Goal: Information Seeking & Learning: Find specific fact

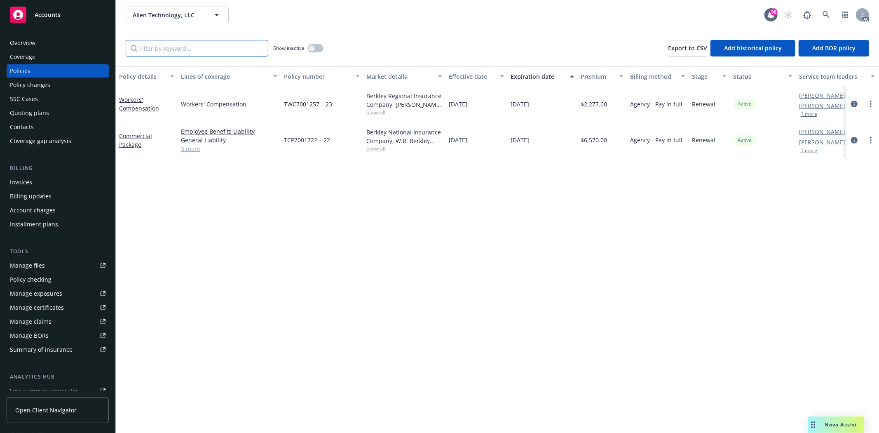
click at [218, 54] on input "Filter by keyword..." at bounding box center [197, 48] width 143 height 16
type input "app"
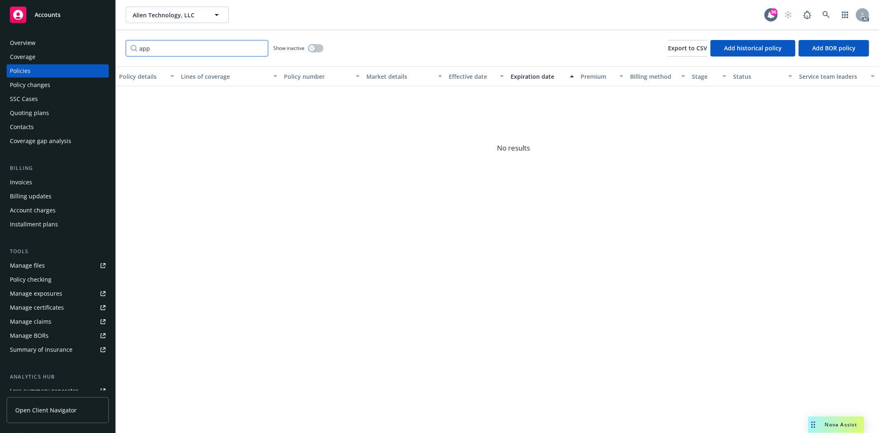
drag, startPoint x: 211, startPoint y: 54, endPoint x: 88, endPoint y: 38, distance: 124.8
click at [88, 38] on div "Accounts Overview Coverage Policies Policy changes SSC Cases Quoting plans Cont…" at bounding box center [439, 216] width 879 height 433
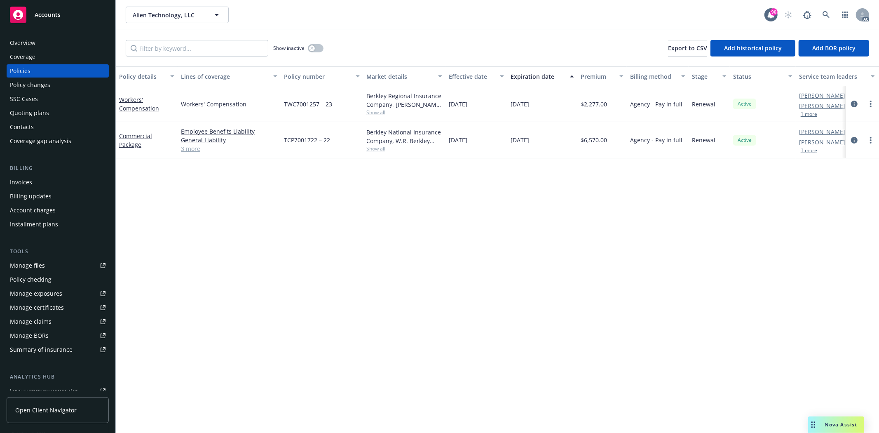
click at [47, 266] on link "Manage files" at bounding box center [58, 265] width 102 height 13
click at [48, 296] on div "Manage exposures" at bounding box center [36, 293] width 52 height 13
click at [26, 38] on div "Overview" at bounding box center [23, 42] width 26 height 13
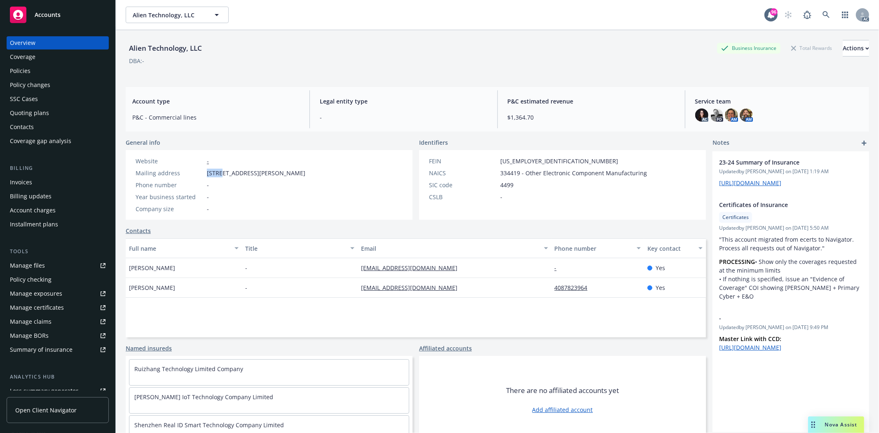
drag, startPoint x: 206, startPoint y: 171, endPoint x: 222, endPoint y: 173, distance: 15.8
click at [222, 173] on div "Mailing address 300 Piercy Rd., San Jose, CA, 95138" at bounding box center [220, 173] width 176 height 9
click at [72, 63] on div "Overview Coverage Policies Policy changes SSC Cases Quoting plans Contacts Cove…" at bounding box center [58, 91] width 102 height 111
click at [58, 68] on div "Policies" at bounding box center [58, 70] width 96 height 13
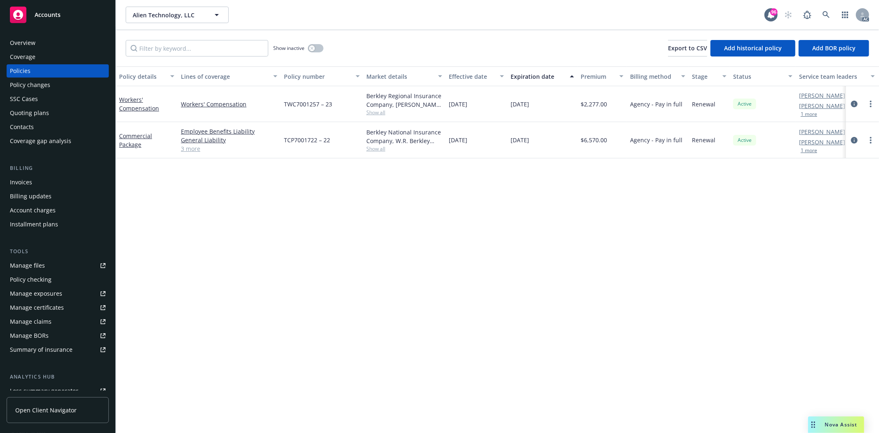
click at [192, 150] on link "3 more" at bounding box center [229, 148] width 96 height 9
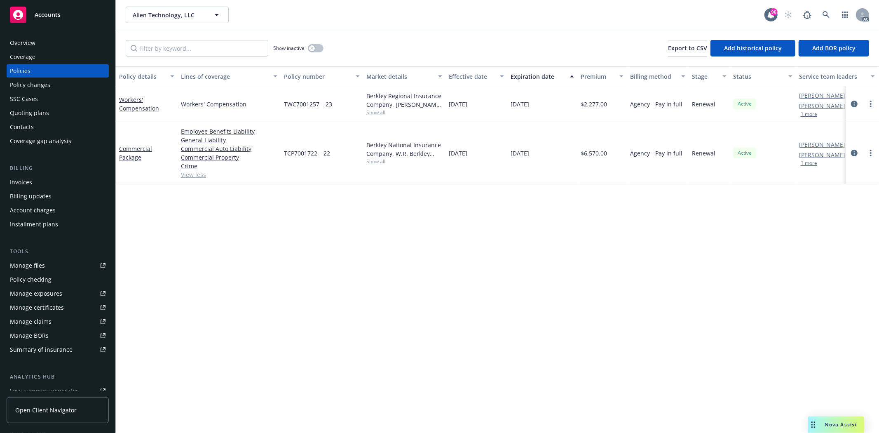
click at [442, 197] on div "Policy details Lines of coverage Policy number Market details Effective date Ex…" at bounding box center [497, 249] width 763 height 366
click at [47, 126] on div "Contacts" at bounding box center [58, 126] width 96 height 13
click at [50, 109] on div "Quoting plans" at bounding box center [58, 112] width 96 height 13
click at [47, 35] on div "Overview Coverage Policies Policy changes SSC Cases Quoting plans Contacts Cove…" at bounding box center [57, 229] width 115 height 406
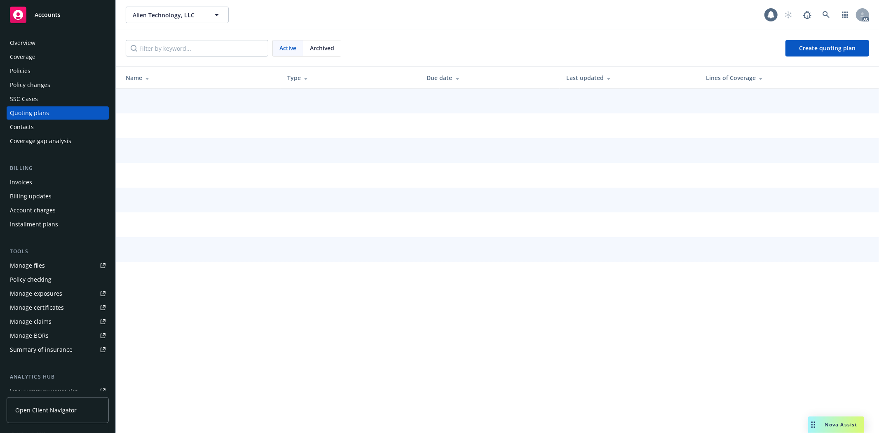
click at [42, 40] on div "Overview" at bounding box center [58, 42] width 96 height 13
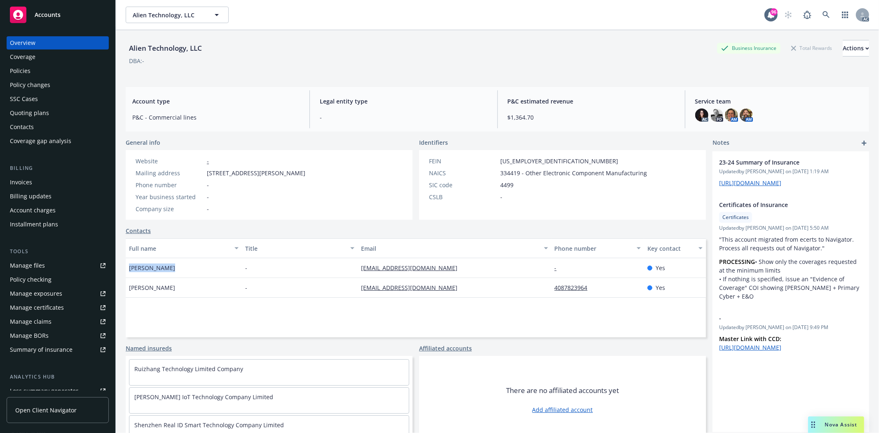
drag, startPoint x: 126, startPoint y: 270, endPoint x: 170, endPoint y: 270, distance: 44.1
click at [170, 270] on div "Lillian Pryor" at bounding box center [184, 268] width 116 height 20
copy span "Lillian Pryor"
drag, startPoint x: 130, startPoint y: 286, endPoint x: 179, endPoint y: 285, distance: 49.1
click at [179, 285] on div "Manton Cheung" at bounding box center [184, 288] width 116 height 20
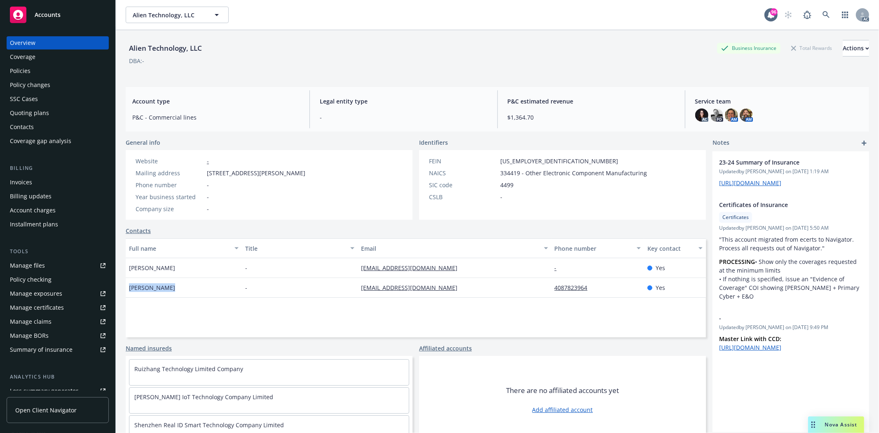
copy span "Manton Cheung"
drag, startPoint x: 548, startPoint y: 287, endPoint x: 590, endPoint y: 288, distance: 41.2
click at [590, 288] on div "4087823964" at bounding box center [598, 288] width 93 height 20
copy link "4087823964"
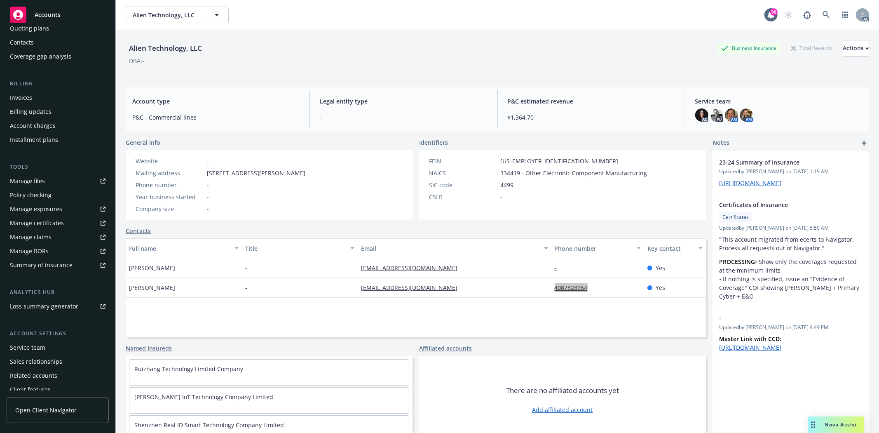
scroll to position [104, 0]
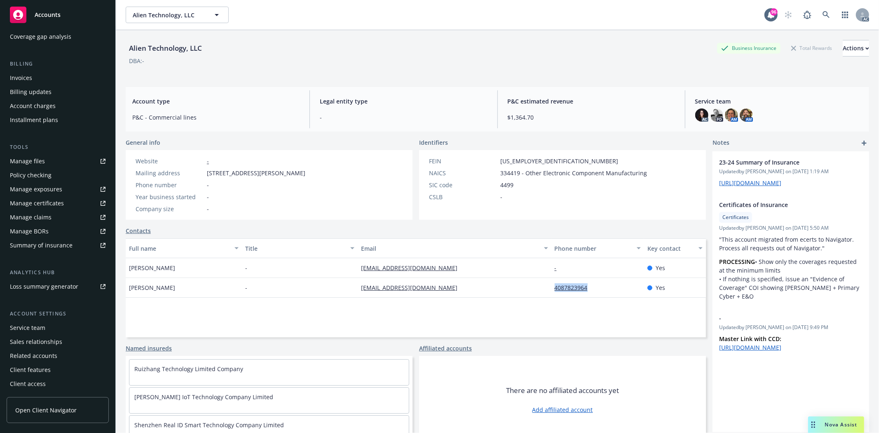
click at [36, 329] on div "Service team" at bounding box center [27, 327] width 35 height 13
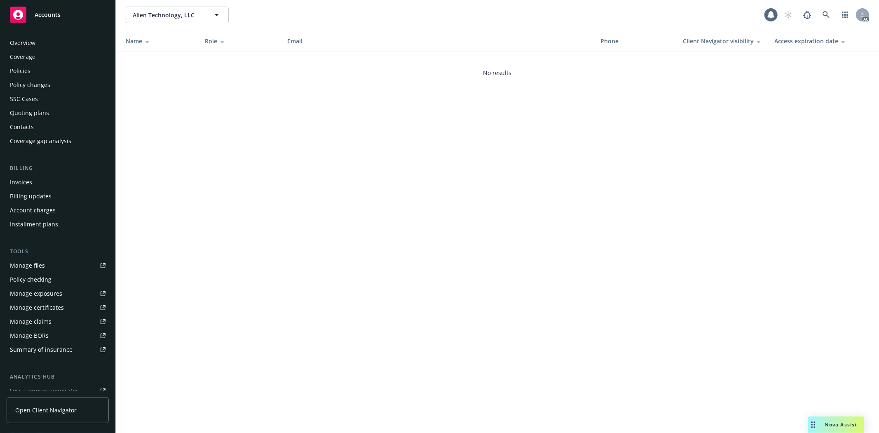
scroll to position [104, 0]
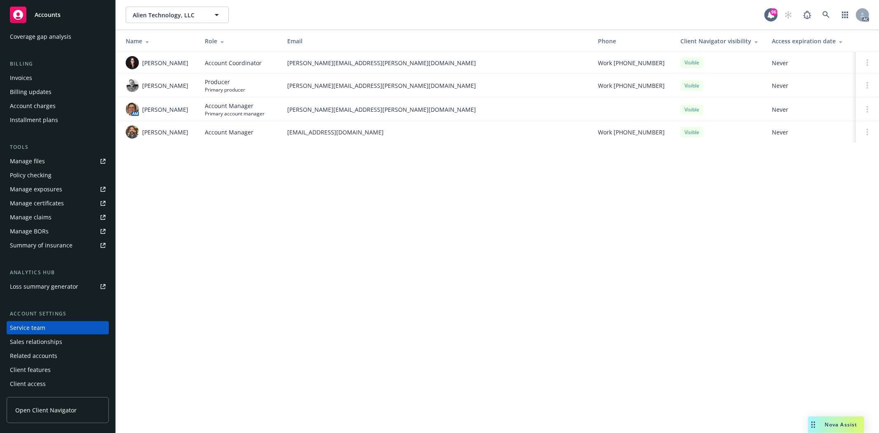
drag, startPoint x: 143, startPoint y: 109, endPoint x: 190, endPoint y: 103, distance: 47.3
click at [190, 103] on div "AM Nicholas Baldwin" at bounding box center [159, 109] width 66 height 13
copy span "[PERSON_NAME]"
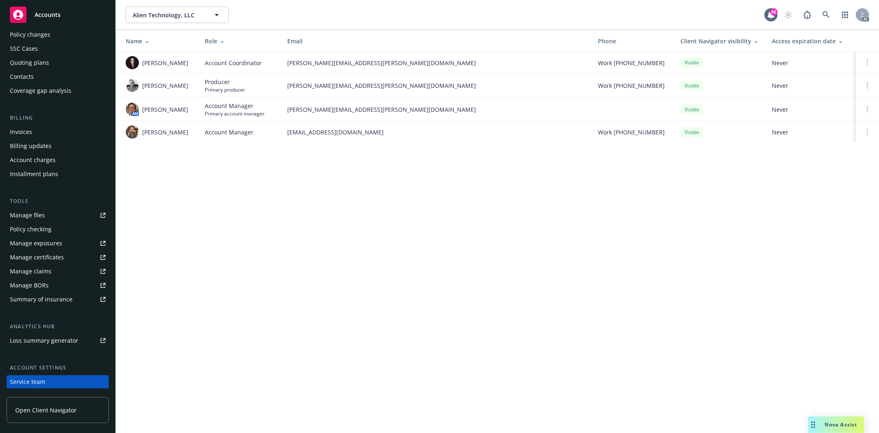
scroll to position [0, 0]
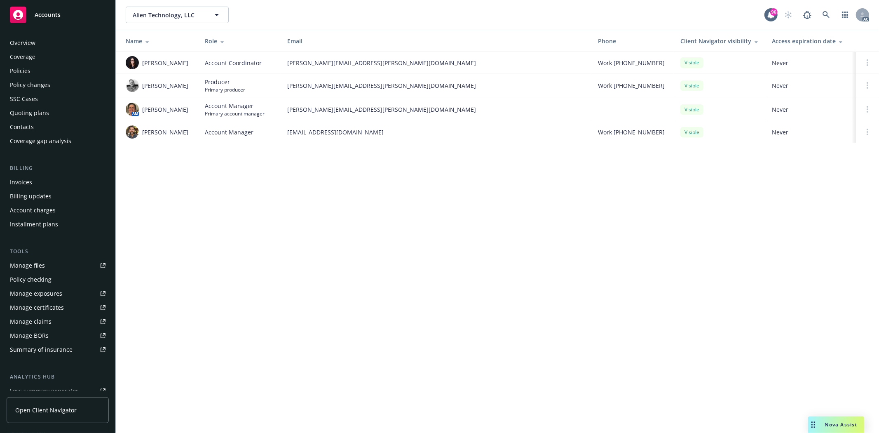
click at [56, 43] on div "Overview" at bounding box center [58, 42] width 96 height 13
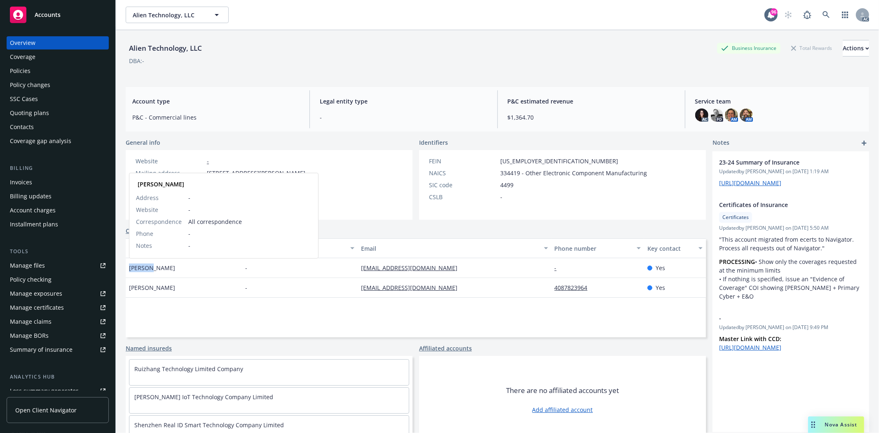
drag, startPoint x: 129, startPoint y: 267, endPoint x: 144, endPoint y: 267, distance: 15.7
click at [144, 267] on span "Lillian Pryor" at bounding box center [152, 267] width 46 height 9
copy span "Lillian"
click at [154, 265] on span "Lillian Pryor" at bounding box center [152, 267] width 46 height 9
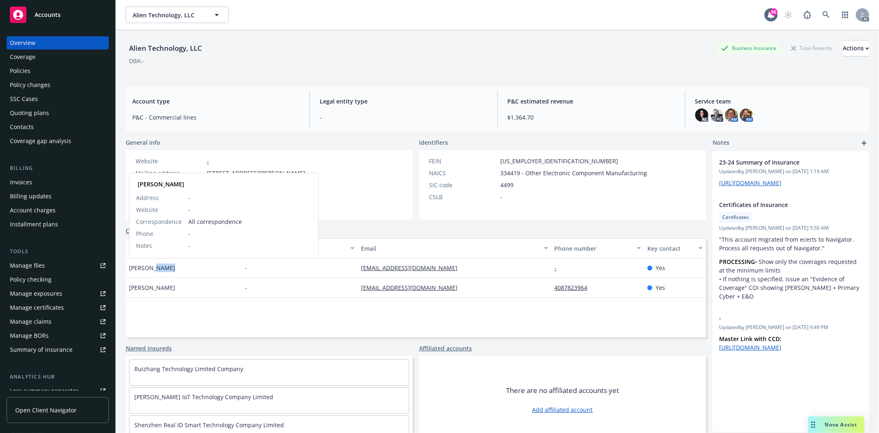
copy span "Pryor"
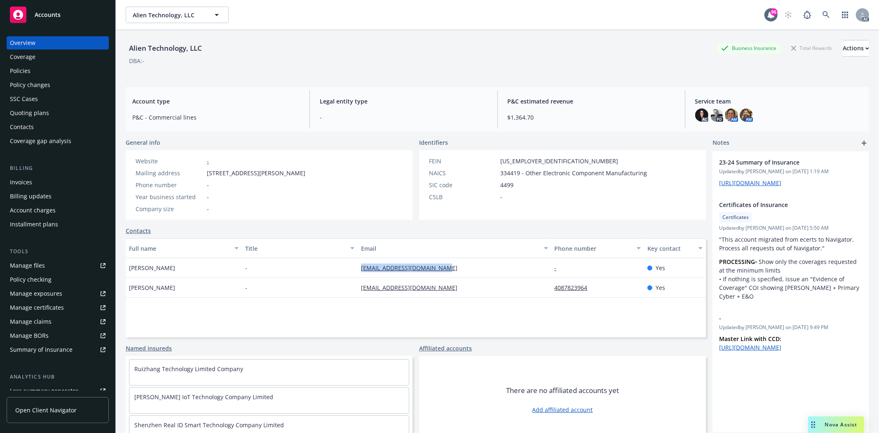
drag, startPoint x: 353, startPoint y: 265, endPoint x: 446, endPoint y: 273, distance: 93.9
click at [446, 273] on div "Lillian Pryor - lpryor@alientechnology.com - Yes" at bounding box center [416, 268] width 580 height 20
copy div "lpryor@alientechnology.com"
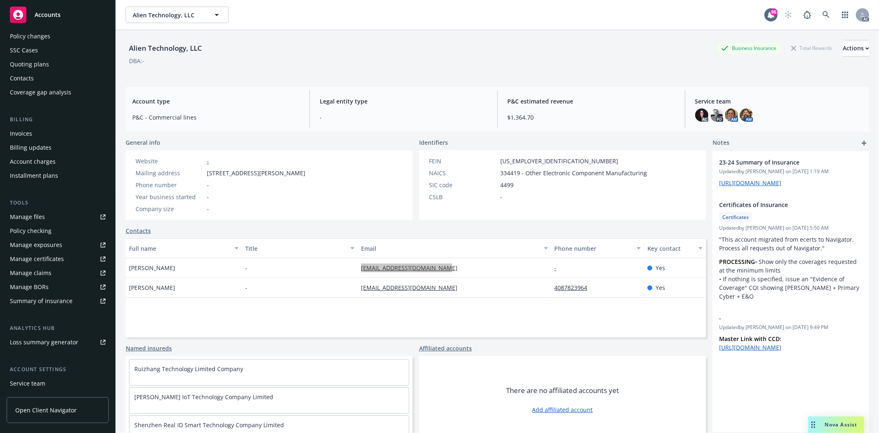
scroll to position [104, 0]
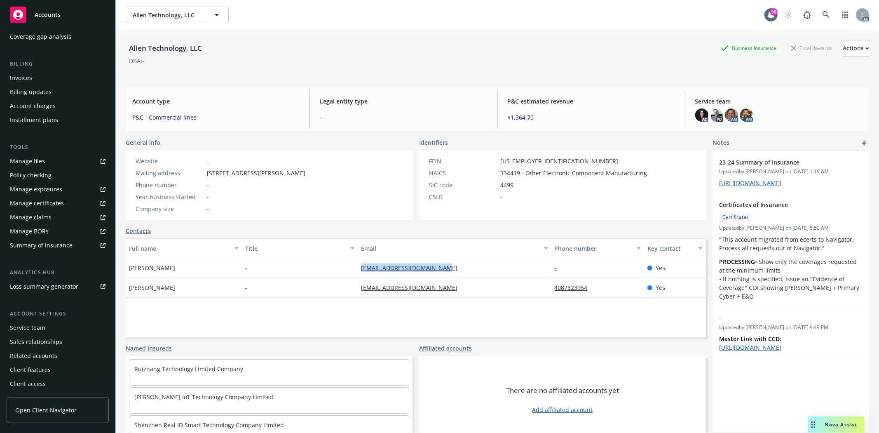
click at [51, 329] on div "Service team" at bounding box center [58, 327] width 96 height 13
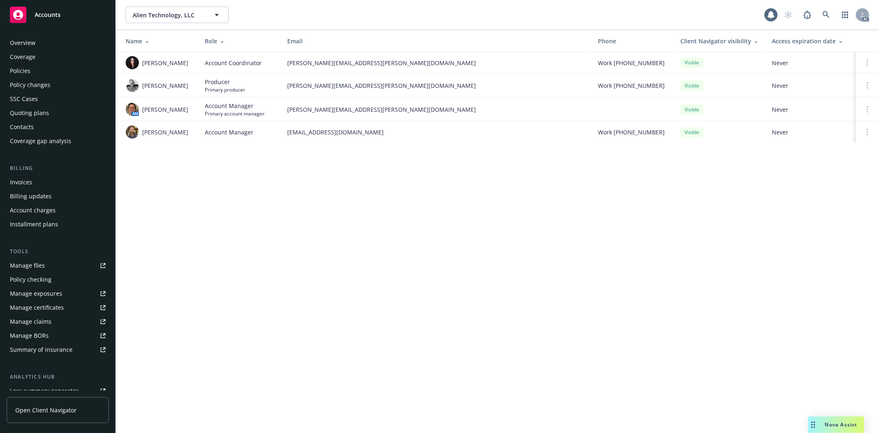
scroll to position [104, 0]
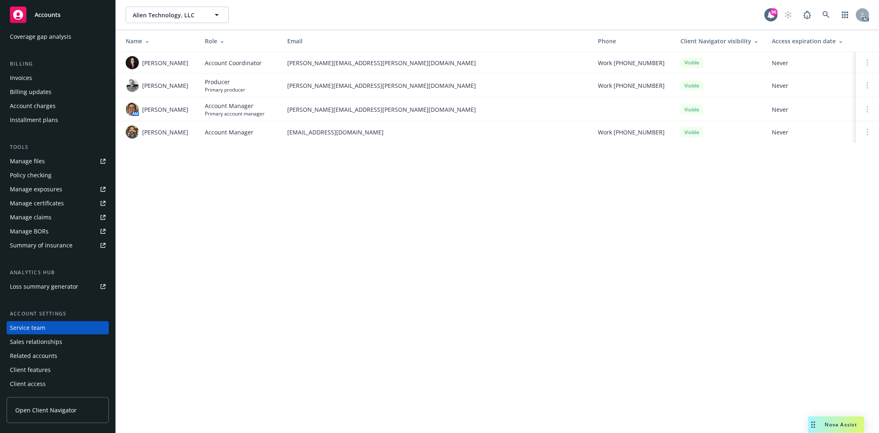
drag, startPoint x: 141, startPoint y: 64, endPoint x: 193, endPoint y: 55, distance: 53.1
click at [193, 55] on td "[PERSON_NAME]" at bounding box center [157, 62] width 82 height 21
copy span "[PERSON_NAME]"
drag, startPoint x: 143, startPoint y: 110, endPoint x: 191, endPoint y: 103, distance: 49.1
click at [191, 103] on div "AM Nicholas Baldwin" at bounding box center [159, 109] width 66 height 13
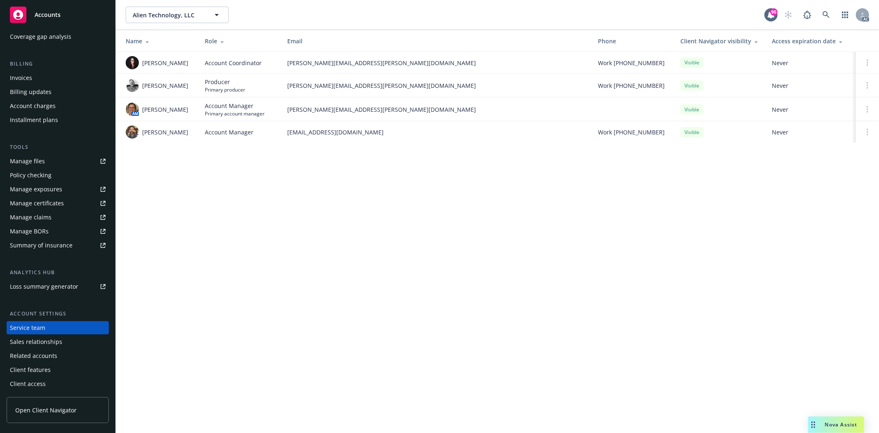
copy span "[PERSON_NAME]"
drag, startPoint x: 143, startPoint y: 131, endPoint x: 182, endPoint y: 133, distance: 39.7
click at [182, 133] on div "Yamato Seki" at bounding box center [159, 131] width 66 height 13
copy span "Yamato Seki"
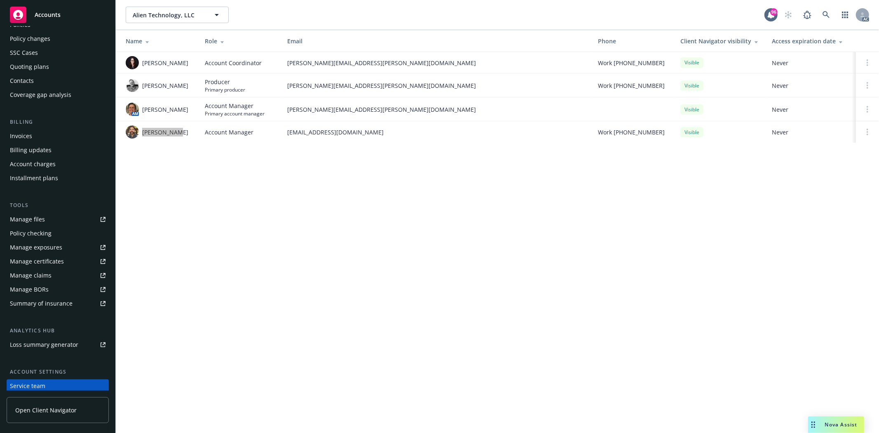
scroll to position [0, 0]
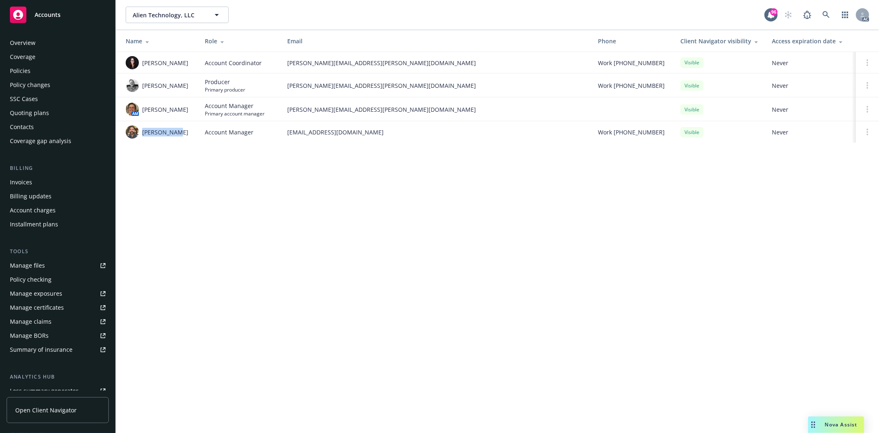
click at [45, 38] on div "Overview" at bounding box center [58, 42] width 96 height 13
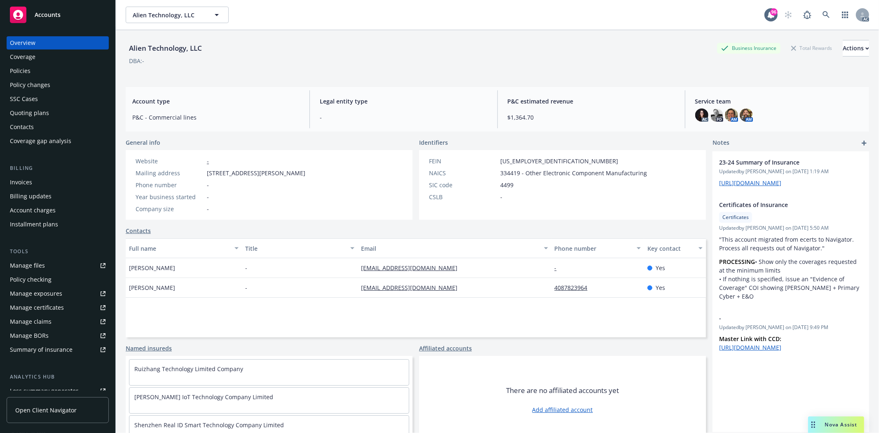
click at [32, 101] on div "SSC Cases" at bounding box center [24, 98] width 28 height 13
click at [31, 108] on div "Quoting plans" at bounding box center [29, 112] width 39 height 13
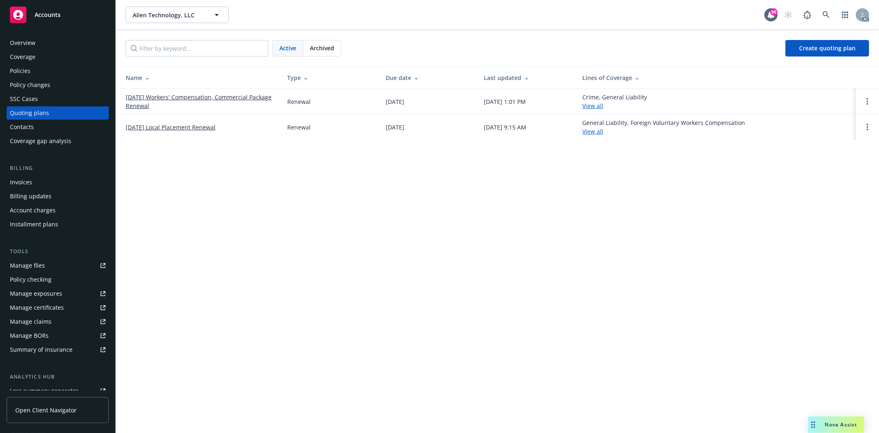
click at [165, 99] on link "12/20/25 Workers' Compensation, Commercial Package Renewal" at bounding box center [200, 101] width 148 height 17
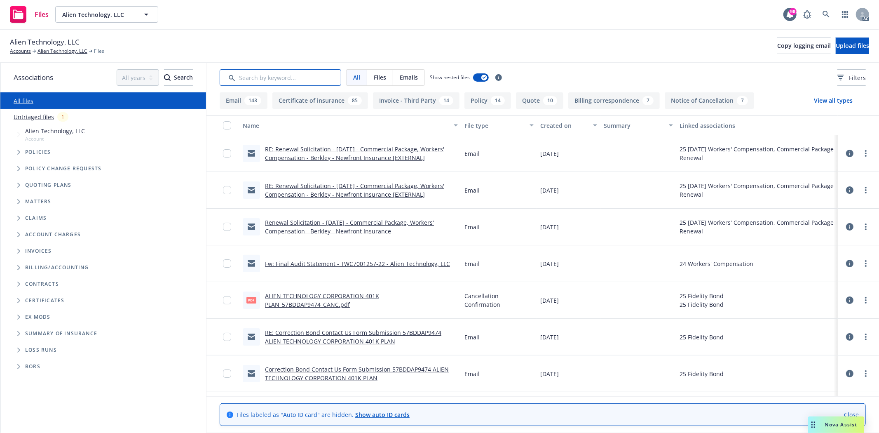
click at [315, 75] on input "Search by keyword..." at bounding box center [281, 77] width 122 height 16
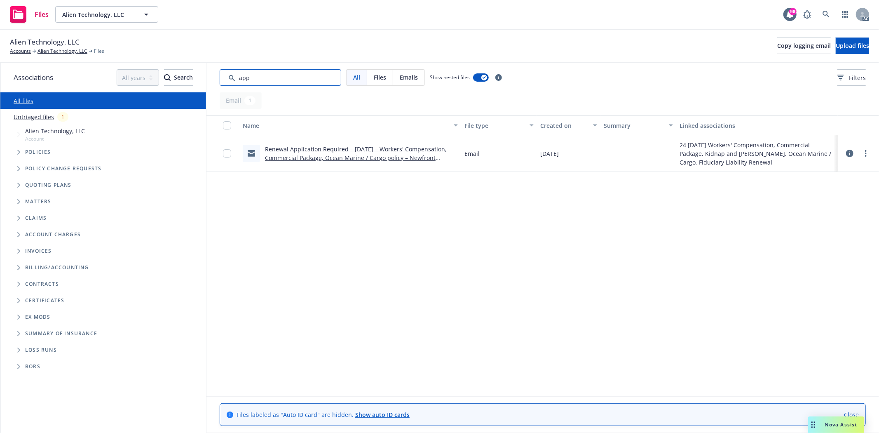
click at [287, 82] on input "Search by keyword..." at bounding box center [281, 77] width 122 height 16
type input "application"
click at [332, 146] on link "Renewal Application Required – 12/20/2024 – Workers' Compensation, Commercial P…" at bounding box center [356, 157] width 182 height 25
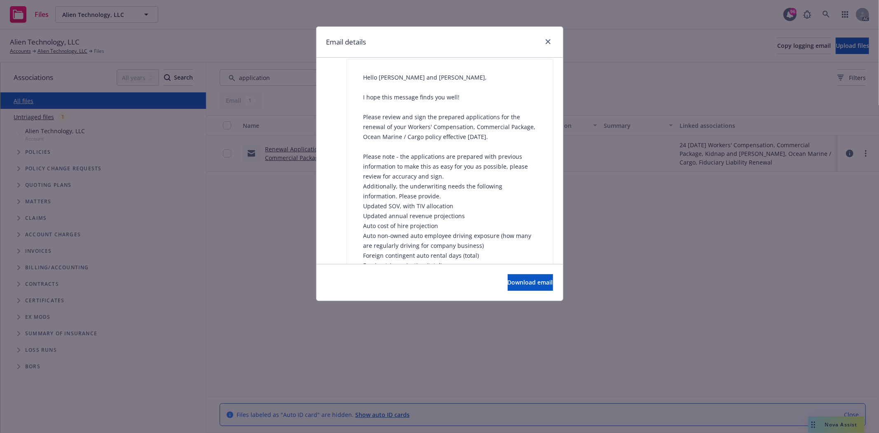
scroll to position [920, 0]
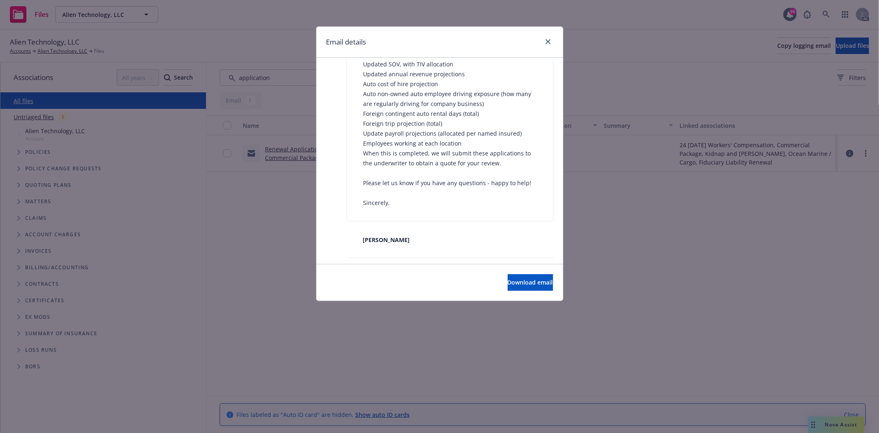
click at [266, 220] on div "Email details Renewal Application Required – 12/20/2024 – Workers' Compensation…" at bounding box center [439, 216] width 879 height 433
click at [544, 43] on link "close" at bounding box center [548, 42] width 10 height 10
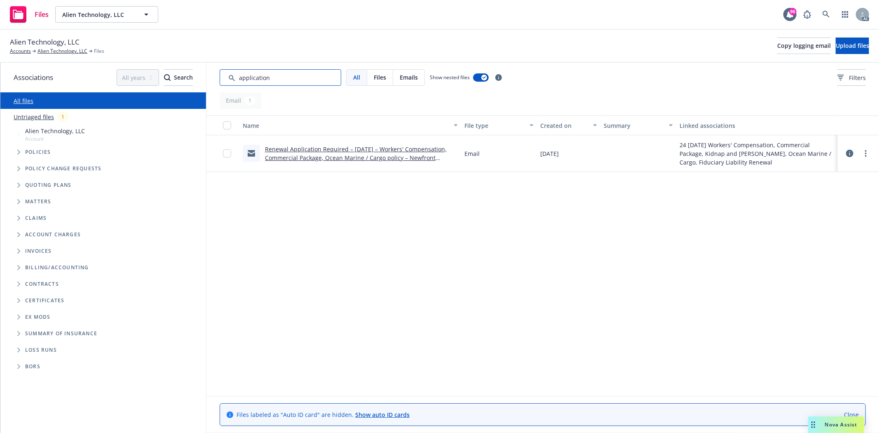
drag, startPoint x: 311, startPoint y: 83, endPoint x: 156, endPoint y: 87, distance: 155.5
click at [156, 87] on div "Associations All years 2027 2026 2025 2024 2023 2022 2021 2020 2019 2018 2017 2…" at bounding box center [439, 248] width 879 height 370
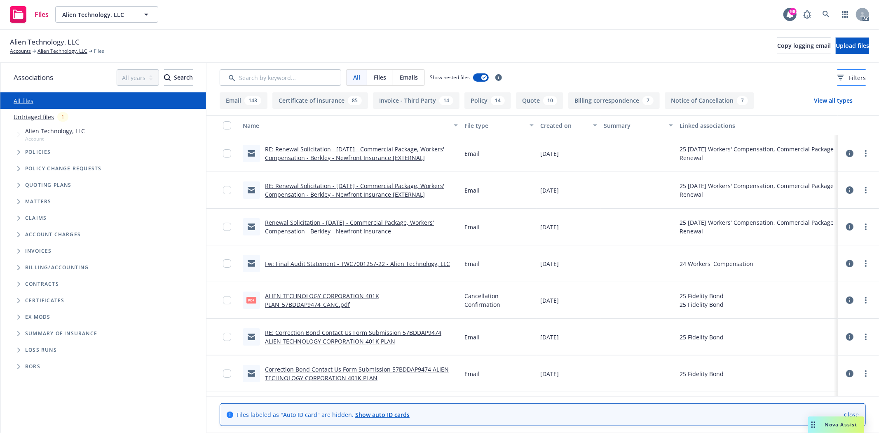
click at [838, 76] on div "Filters" at bounding box center [852, 77] width 28 height 9
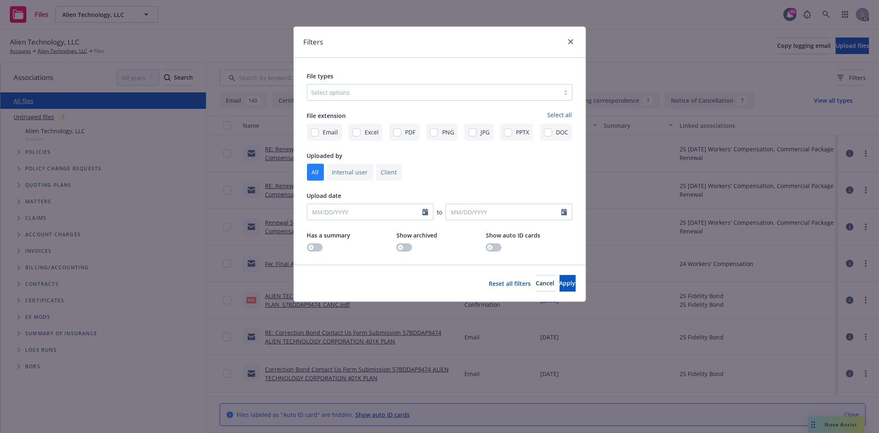
click at [345, 93] on div at bounding box center [434, 92] width 244 height 10
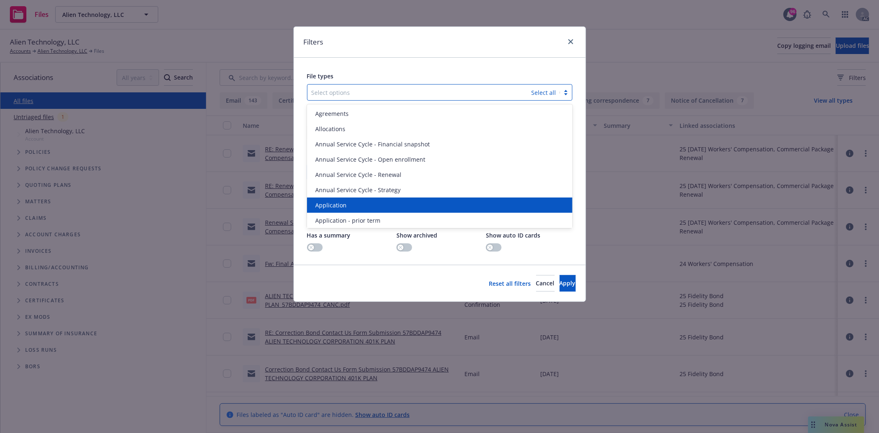
click at [329, 201] on span "Application" at bounding box center [330, 205] width 31 height 9
click at [329, 201] on span "Application - prior term" at bounding box center [347, 205] width 65 height 9
click at [329, 201] on span "Application - signed" at bounding box center [342, 205] width 55 height 9
click at [329, 201] on span "Application - unsigned" at bounding box center [346, 205] width 63 height 9
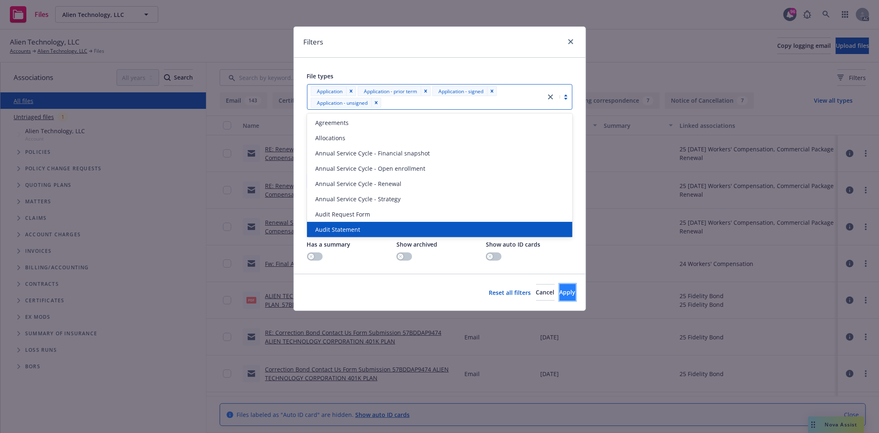
click at [560, 294] on span "Apply" at bounding box center [568, 292] width 16 height 8
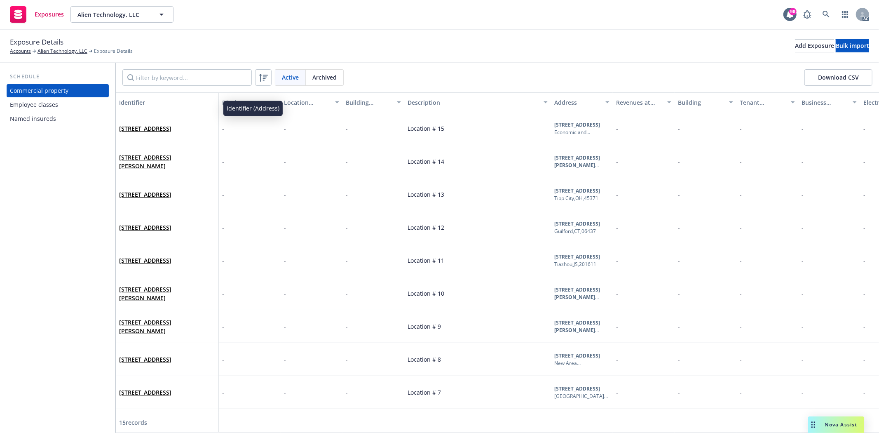
scroll to position [201, 0]
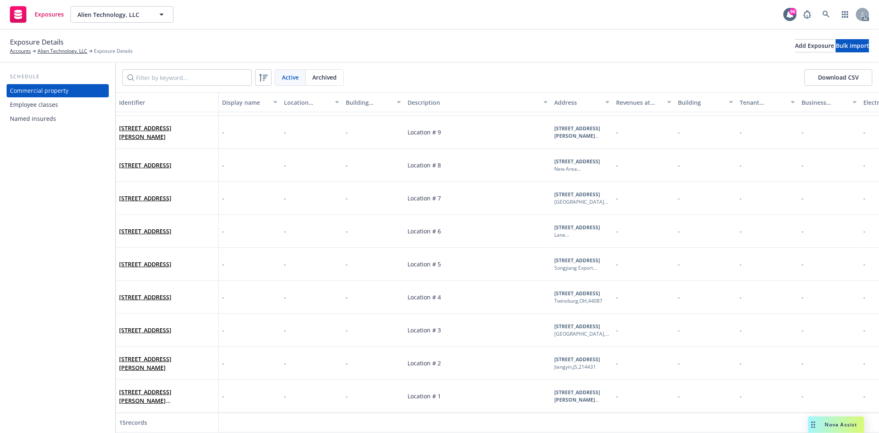
click at [40, 118] on div "Named insureds" at bounding box center [33, 118] width 46 height 13
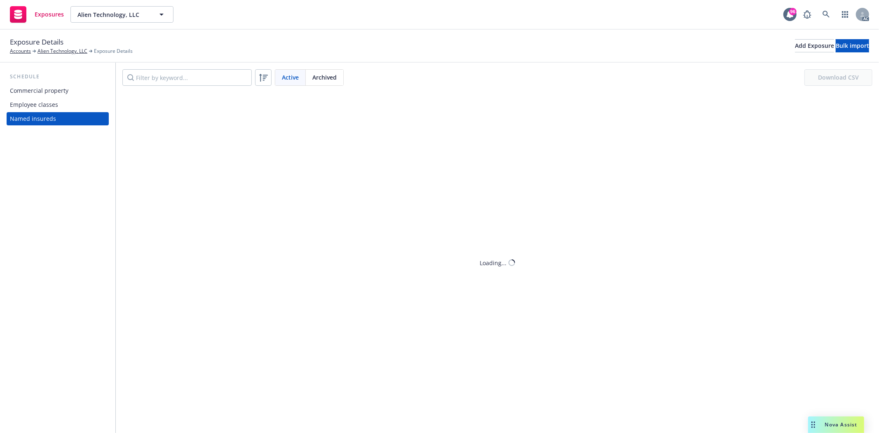
click at [45, 103] on div "Employee classes" at bounding box center [34, 104] width 48 height 13
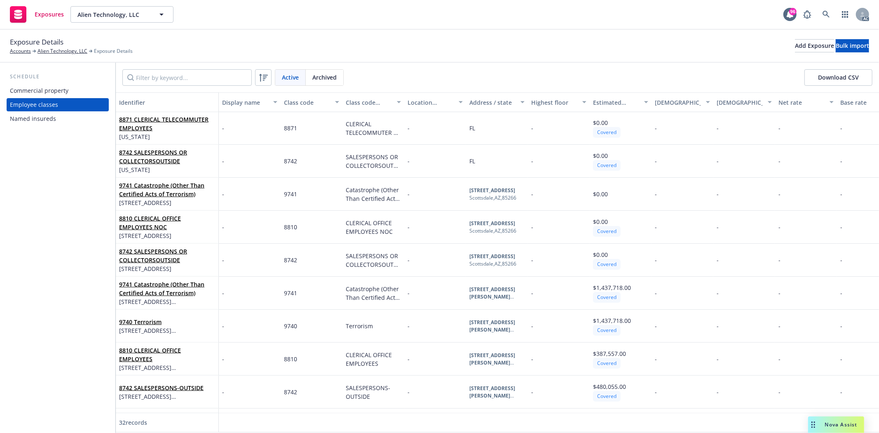
scroll to position [761, 0]
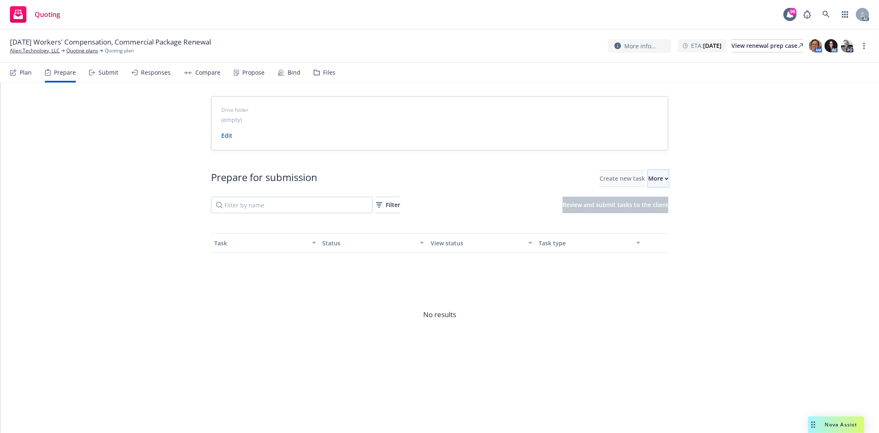
click at [650, 182] on div "More" at bounding box center [658, 179] width 20 height 16
click at [670, 216] on span "Go to Indio account" at bounding box center [658, 217] width 73 height 8
drag, startPoint x: 9, startPoint y: 40, endPoint x: 229, endPoint y: 42, distance: 219.7
click at [229, 42] on div "12/20/25 Workers' Compensation, Commercial Package Renewal Alien Technology, LL…" at bounding box center [440, 45] width 860 height 17
copy div "12/20/25 Workers' Compensation, Commercial Package Renewal"
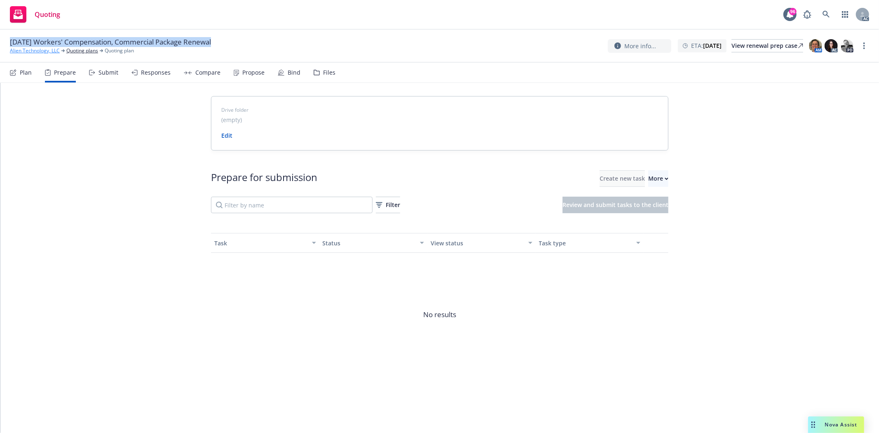
click at [33, 53] on link "Alien Technology, LLC" at bounding box center [35, 50] width 50 height 7
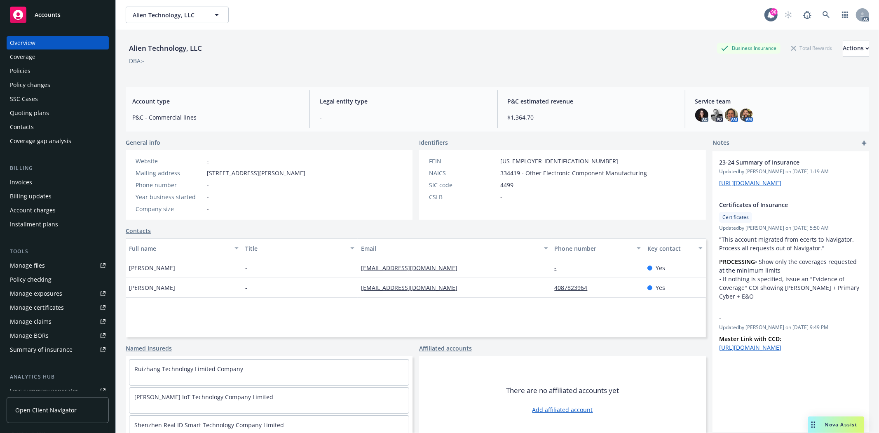
click at [56, 68] on div "Policies" at bounding box center [58, 70] width 96 height 13
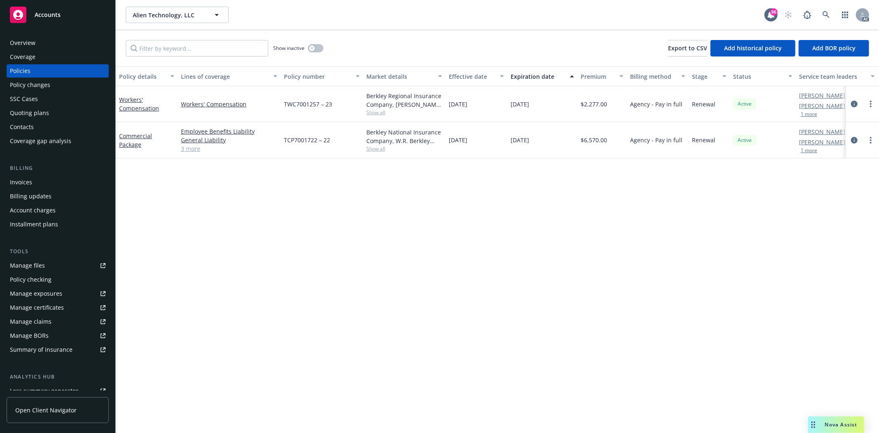
click at [305, 44] on div "Show inactive" at bounding box center [298, 48] width 50 height 16
click at [315, 47] on button "button" at bounding box center [316, 48] width 16 height 8
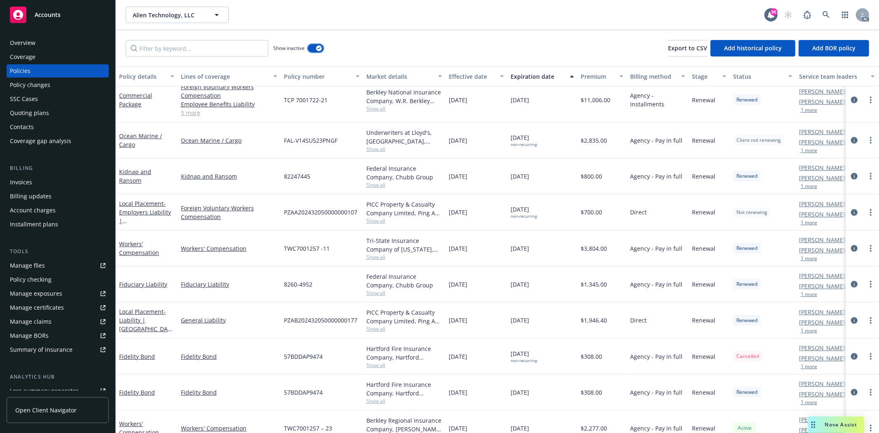
scroll to position [2203, 0]
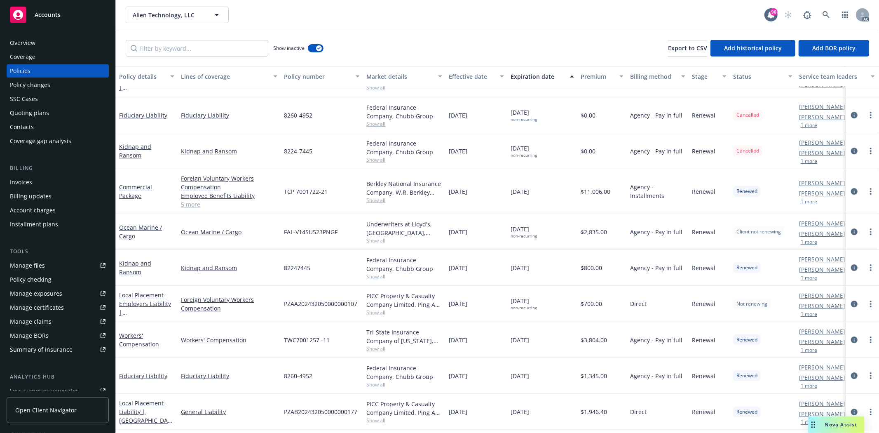
click at [188, 205] on link "5 more" at bounding box center [229, 204] width 96 height 9
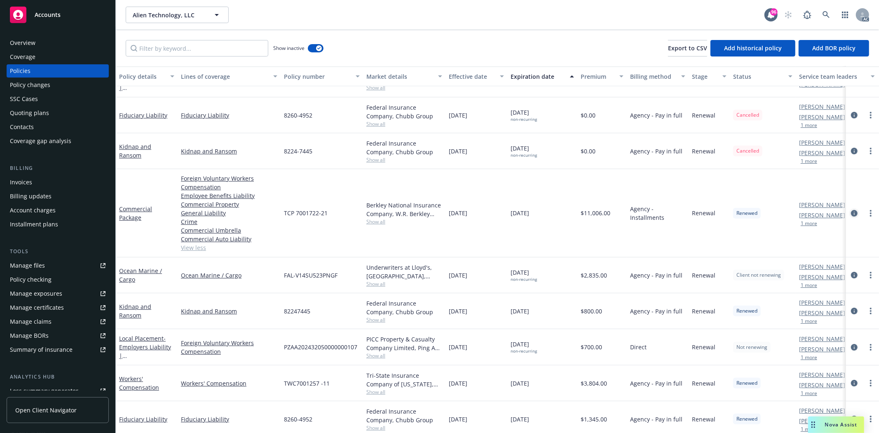
click at [851, 212] on icon "circleInformation" at bounding box center [854, 213] width 7 height 7
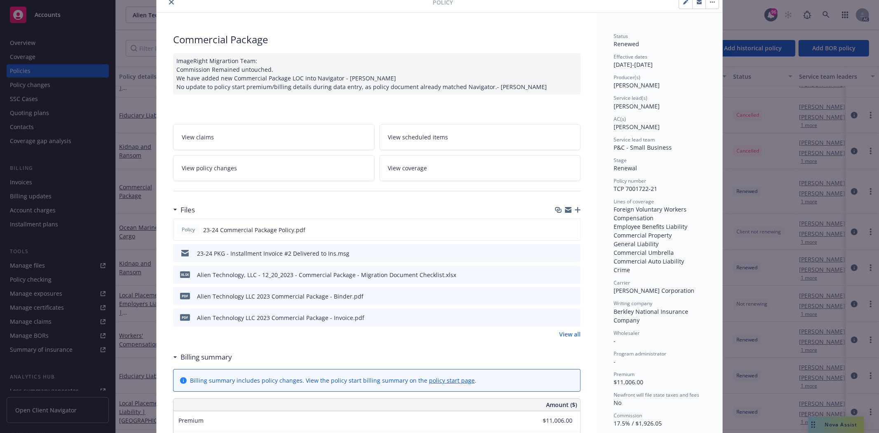
scroll to position [137, 0]
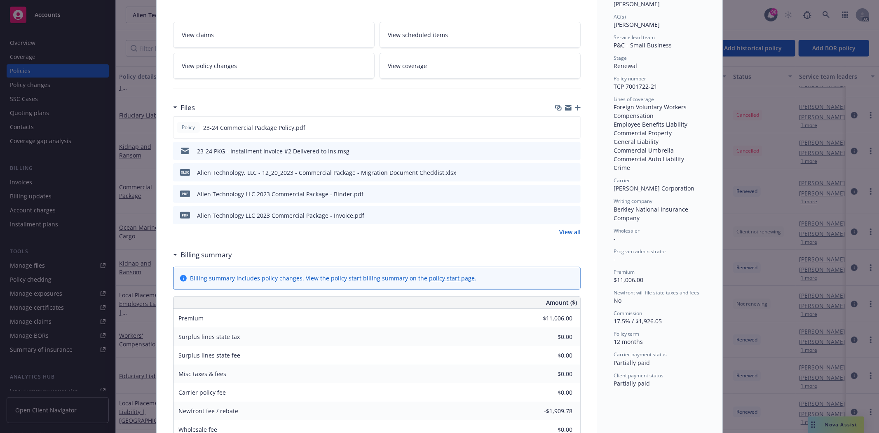
click at [574, 231] on link "View all" at bounding box center [569, 232] width 21 height 9
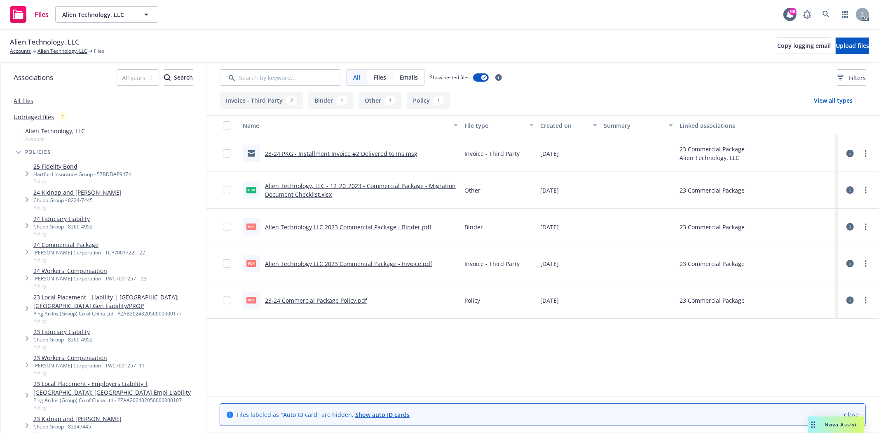
click at [338, 301] on link "23-24 Commercial Package Policy.pdf" at bounding box center [316, 300] width 102 height 8
click at [62, 48] on link "Alien Technology, LLC" at bounding box center [63, 50] width 50 height 7
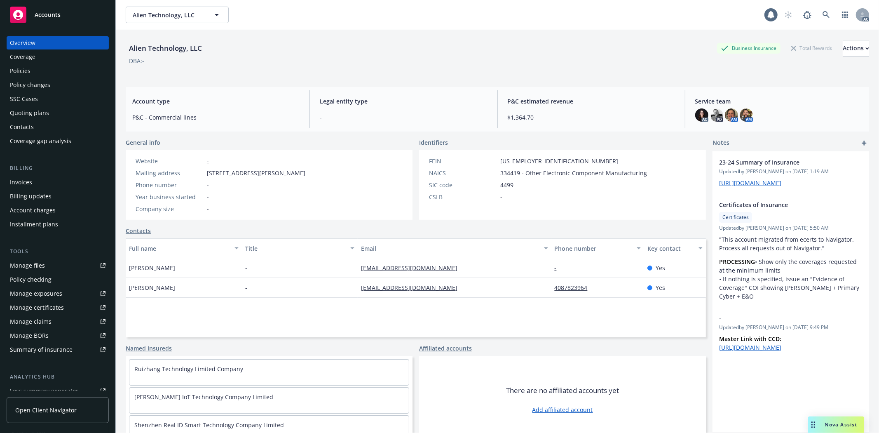
click at [56, 71] on div "Policies" at bounding box center [58, 70] width 96 height 13
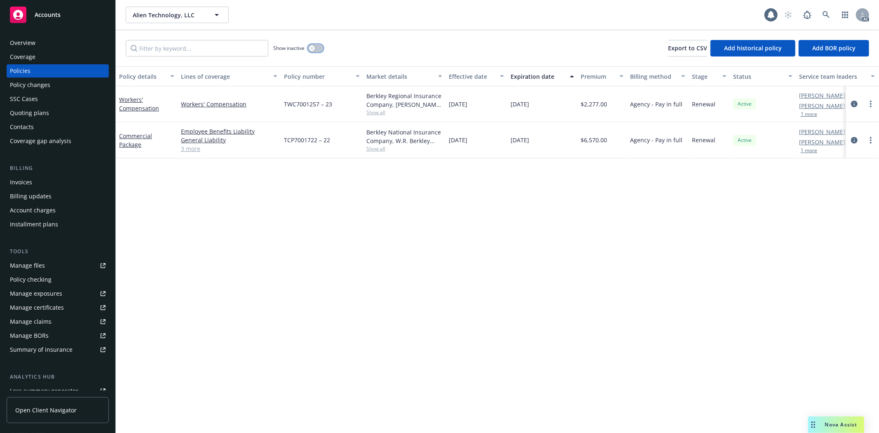
click at [315, 46] on button "button" at bounding box center [316, 48] width 16 height 8
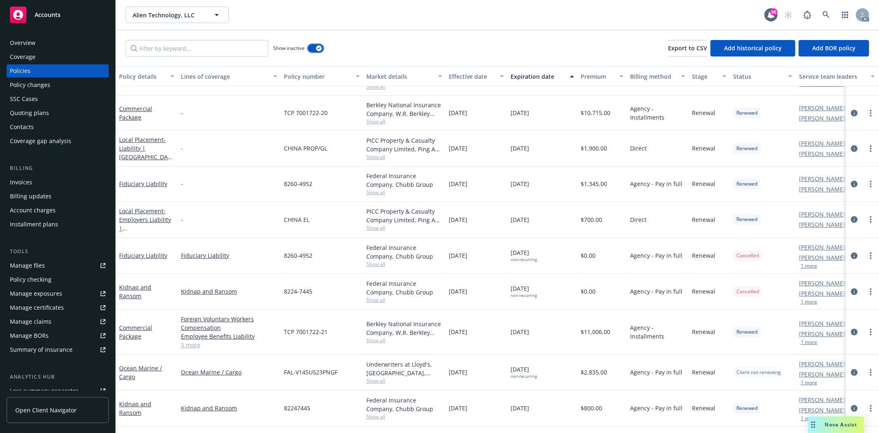
scroll to position [2069, 0]
click at [378, 125] on span "Show all" at bounding box center [404, 123] width 76 height 7
click at [359, 125] on div "TCP 7001722-20" at bounding box center [322, 115] width 82 height 35
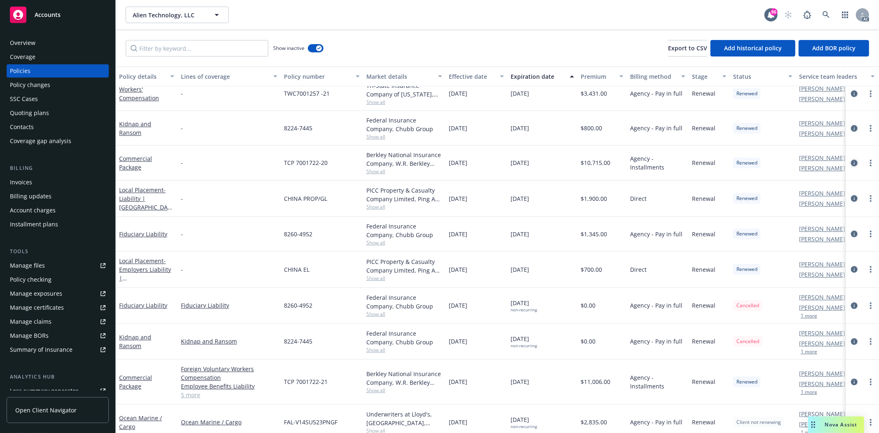
click at [851, 160] on icon "circleInformation" at bounding box center [854, 163] width 7 height 7
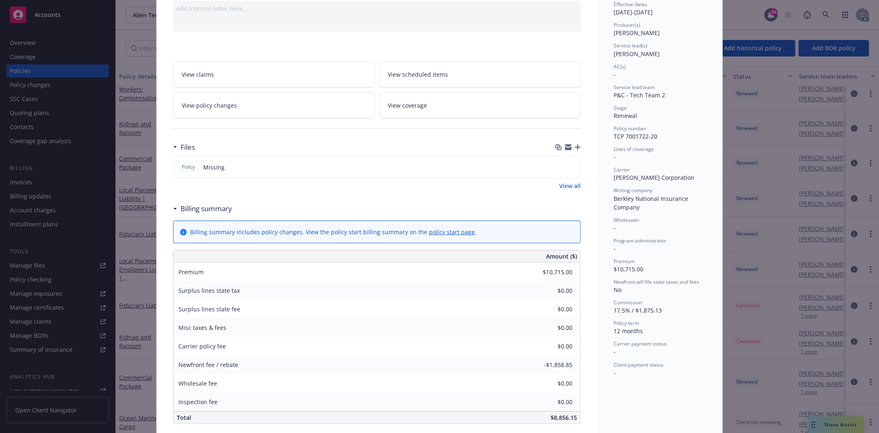
scroll to position [92, 0]
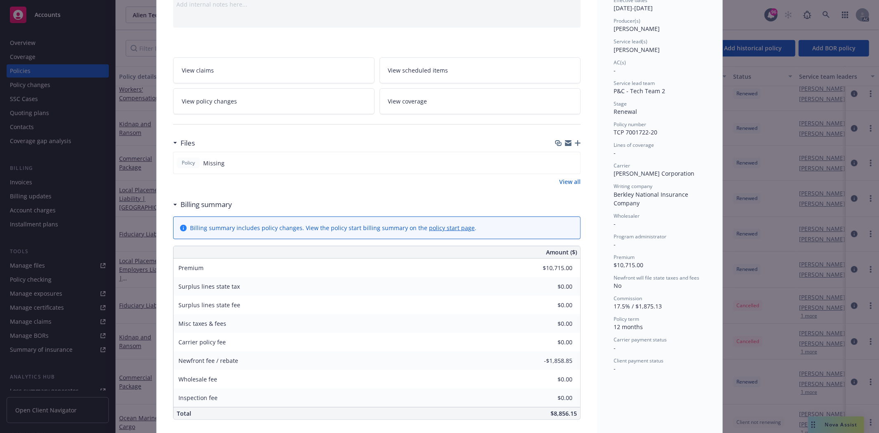
click at [562, 178] on link "View all" at bounding box center [569, 181] width 21 height 9
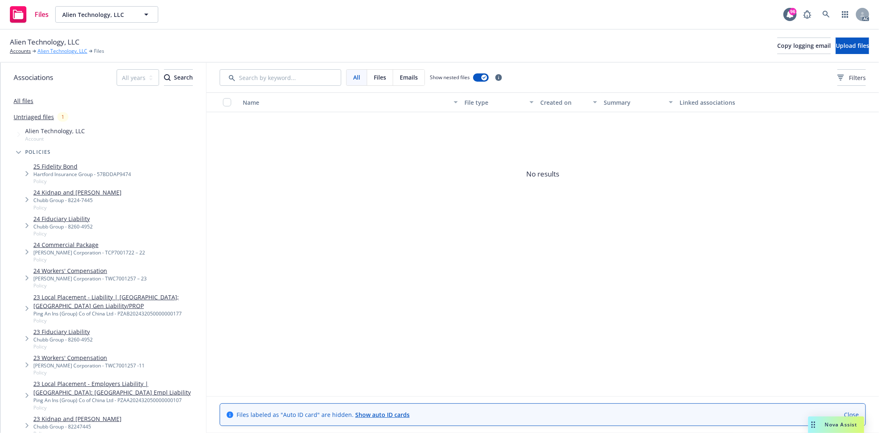
click at [55, 53] on link "Alien Technology, LLC" at bounding box center [63, 50] width 50 height 7
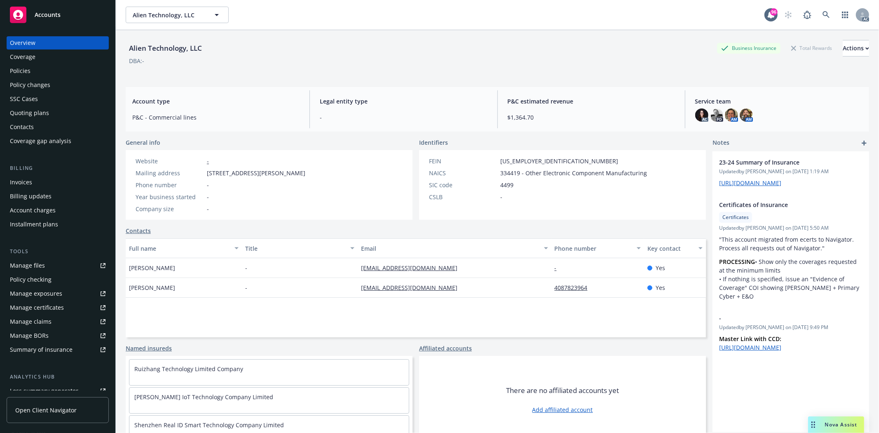
click at [50, 68] on div "Policies" at bounding box center [58, 70] width 96 height 13
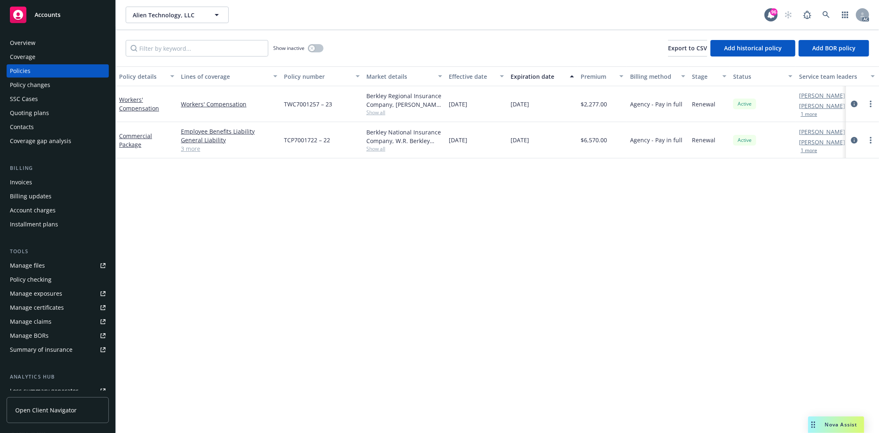
click at [191, 145] on link "3 more" at bounding box center [229, 148] width 96 height 9
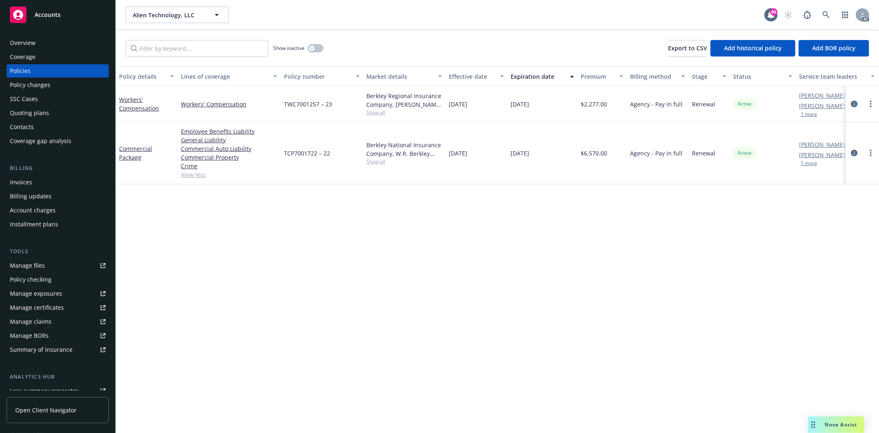
drag, startPoint x: 446, startPoint y: 150, endPoint x: 491, endPoint y: 148, distance: 44.6
click at [491, 148] on div "12/20/2024" at bounding box center [477, 153] width 62 height 62
copy span "12/20/2024"
drag, startPoint x: 509, startPoint y: 150, endPoint x: 546, endPoint y: 162, distance: 39.5
click at [546, 162] on div "12/20/2025" at bounding box center [542, 153] width 70 height 62
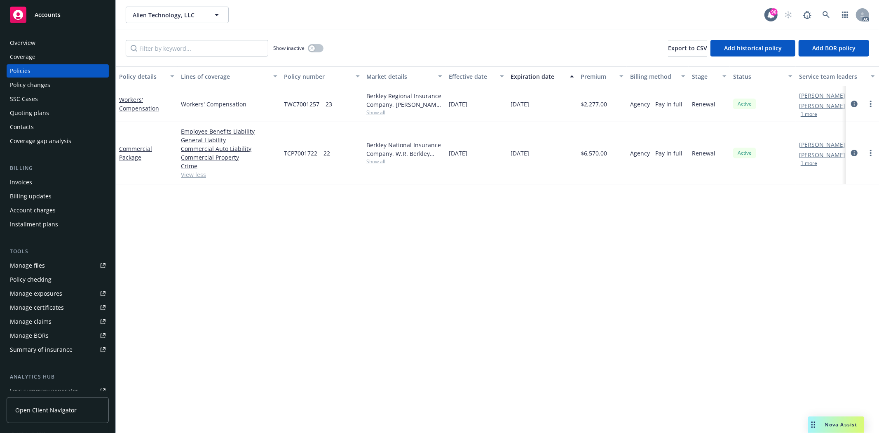
copy span "12/20/2025"
click at [687, 209] on div "Policy details Lines of coverage Policy number Market details Effective date Ex…" at bounding box center [497, 249] width 763 height 366
click at [528, 251] on div "Policy details Lines of coverage Policy number Market details Effective date Ex…" at bounding box center [497, 249] width 763 height 366
drag, startPoint x: 583, startPoint y: 157, endPoint x: 632, endPoint y: 155, distance: 48.7
click at [632, 155] on div "Commercial Package Employee Benefits Liability General Liability Commercial Aut…" at bounding box center [514, 153] width 796 height 62
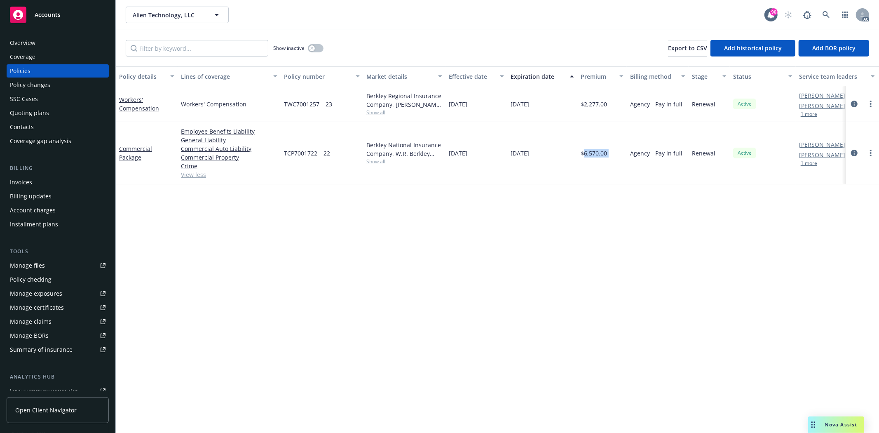
copy span "6,570.00"
click at [535, 248] on div "Policy details Lines of coverage Policy number Market details Effective date Ex…" at bounding box center [497, 249] width 763 height 366
click at [377, 161] on span "Show all" at bounding box center [404, 161] width 76 height 7
drag, startPoint x: 282, startPoint y: 207, endPoint x: 363, endPoint y: 207, distance: 80.8
click at [363, 207] on div "Writing company Berkley National Insurance Company Carrier W.R. Berkley Corpora…" at bounding box center [359, 215] width 165 height 92
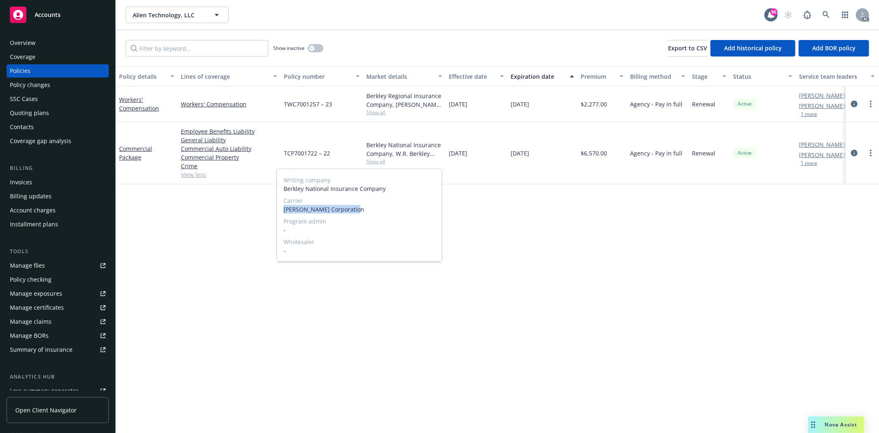
copy span "W.R. Berkley Corporation"
click at [495, 170] on div "[DATE]" at bounding box center [477, 153] width 62 height 62
drag, startPoint x: 583, startPoint y: 153, endPoint x: 618, endPoint y: 155, distance: 34.7
click at [618, 155] on div "$6,570.00" at bounding box center [602, 153] width 49 height 62
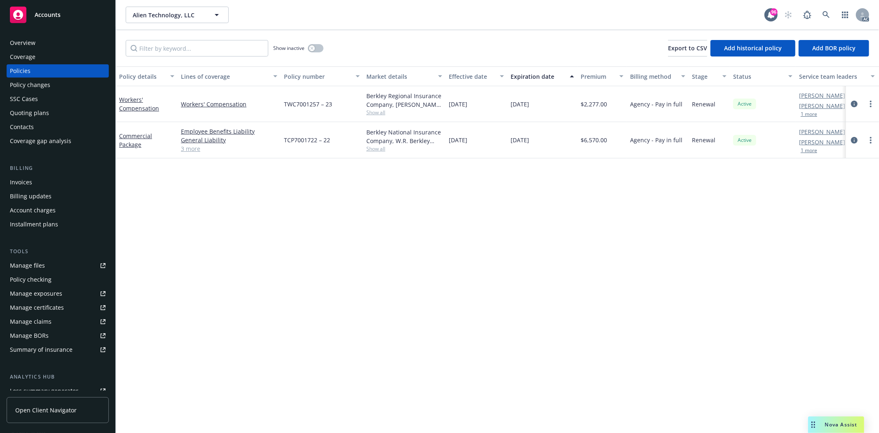
click at [13, 43] on div "Overview" at bounding box center [23, 42] width 26 height 13
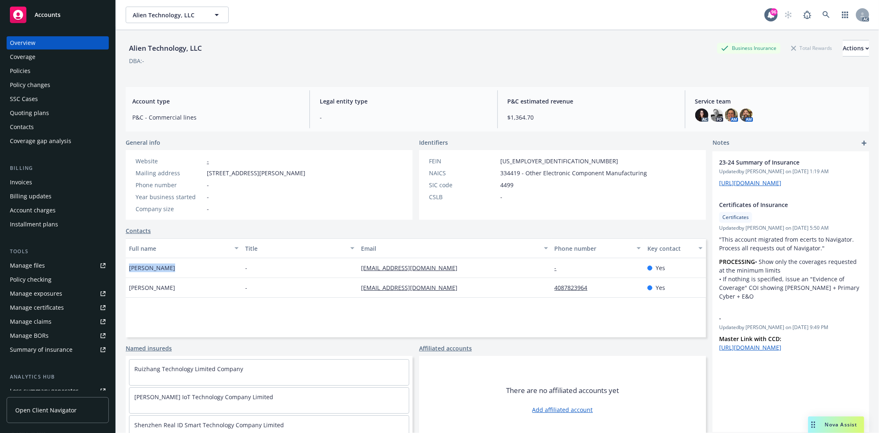
drag, startPoint x: 128, startPoint y: 265, endPoint x: 201, endPoint y: 268, distance: 73.1
click at [203, 270] on div "Lillian Pryor" at bounding box center [184, 268] width 116 height 20
copy span "Lillian Pryor"
drag, startPoint x: 348, startPoint y: 267, endPoint x: 459, endPoint y: 268, distance: 111.3
click at [459, 268] on div "Lillian Pryor - lpryor@alientechnology.com - Yes" at bounding box center [416, 268] width 580 height 20
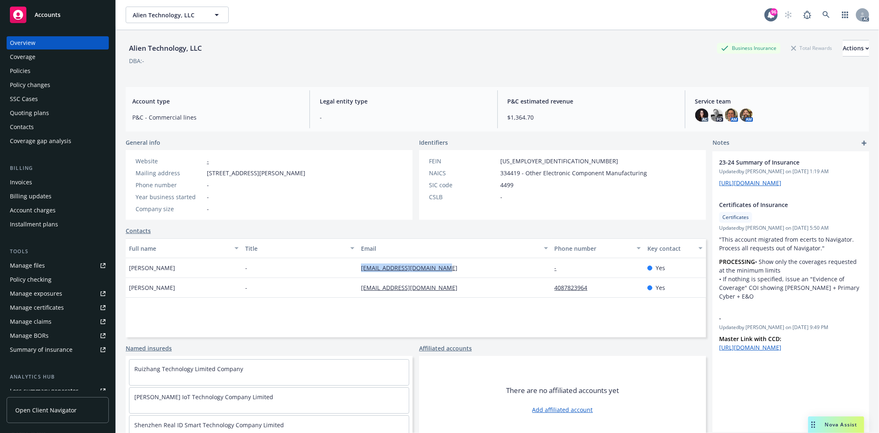
copy div "lpryor@alientechnology.com"
click at [36, 63] on div "Coverage" at bounding box center [58, 56] width 96 height 13
click at [26, 68] on div "Policies" at bounding box center [20, 70] width 21 height 13
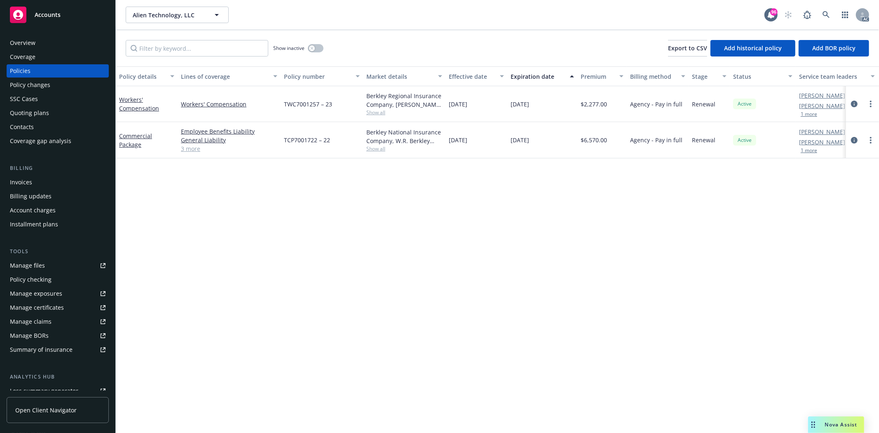
click at [370, 150] on span "Show all" at bounding box center [404, 148] width 76 height 7
click at [317, 137] on span "TCP7001722 – 22" at bounding box center [307, 140] width 46 height 9
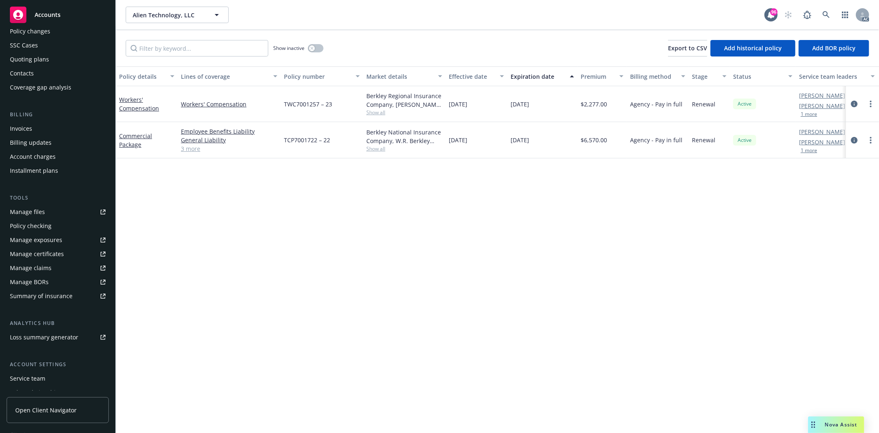
scroll to position [104, 0]
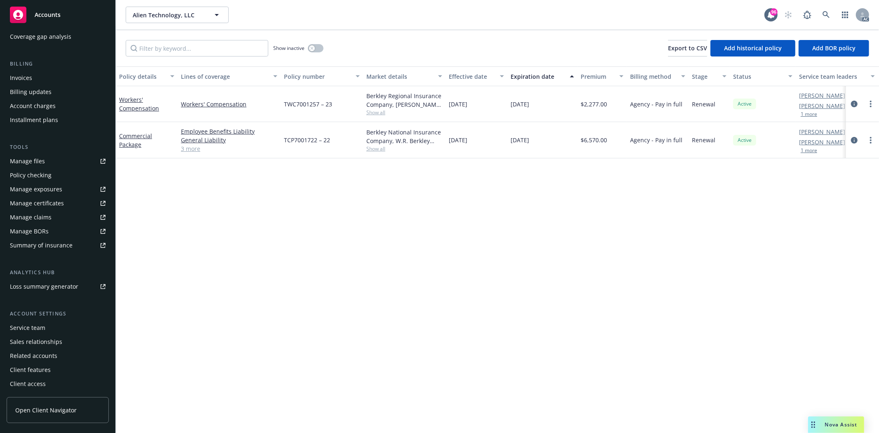
click at [47, 328] on div "Service team" at bounding box center [58, 327] width 96 height 13
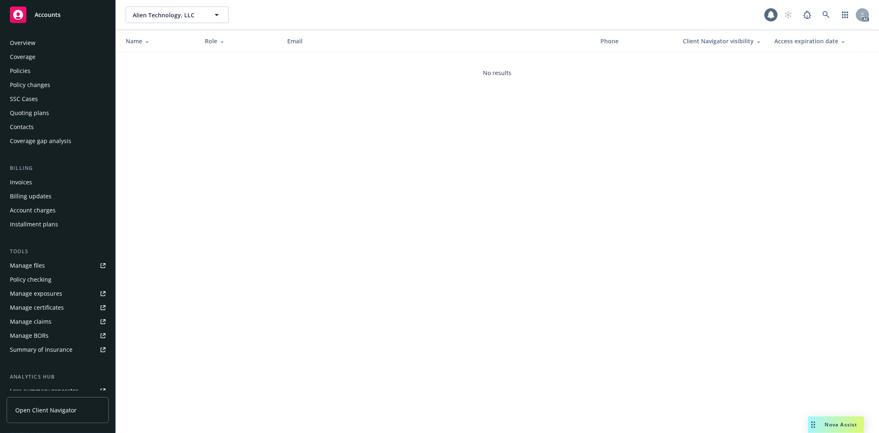
scroll to position [104, 0]
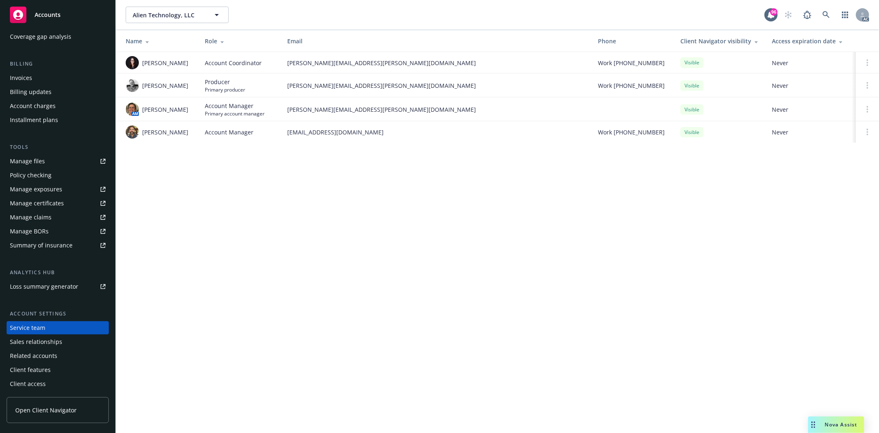
drag, startPoint x: 142, startPoint y: 109, endPoint x: 192, endPoint y: 109, distance: 49.9
click at [192, 109] on td "AM Nicholas Baldwin" at bounding box center [157, 109] width 82 height 24
copy span "[PERSON_NAME]"
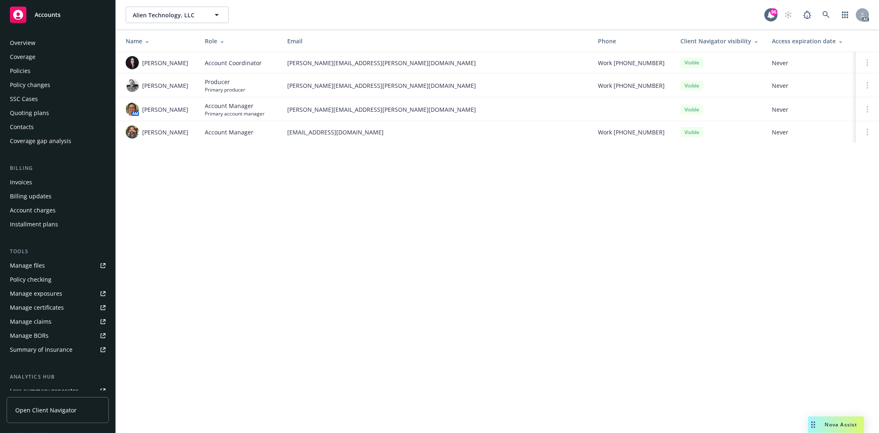
click at [31, 45] on div "Overview" at bounding box center [23, 42] width 26 height 13
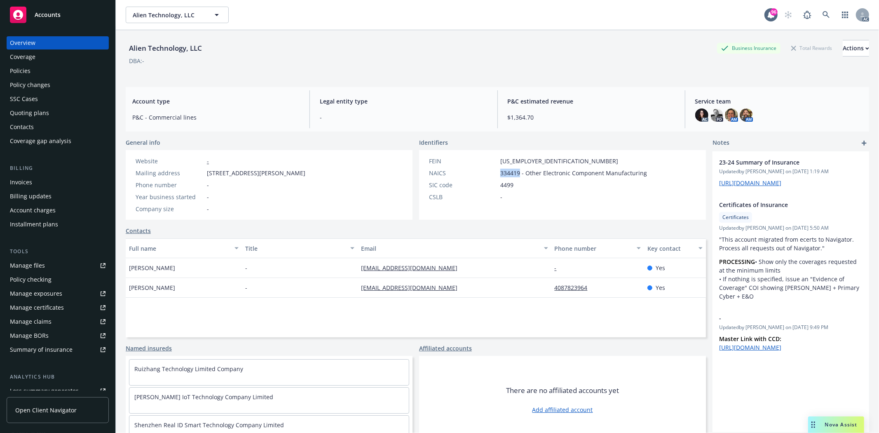
drag, startPoint x: 497, startPoint y: 171, endPoint x: 517, endPoint y: 174, distance: 19.9
click at [517, 174] on span "334419 - Other Electronic Component Manufacturing" at bounding box center [573, 173] width 147 height 9
copy span "334419"
click at [517, 200] on div "CSLB -" at bounding box center [538, 197] width 225 height 9
click at [504, 174] on span "334419 - Other Electronic Component Manufacturing" at bounding box center [573, 173] width 147 height 9
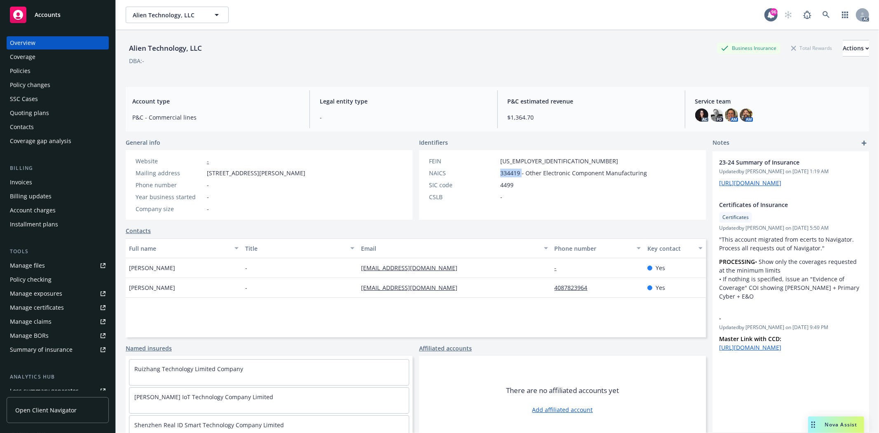
click at [504, 174] on span "334419 - Other Electronic Component Manufacturing" at bounding box center [573, 173] width 147 height 9
copy span "334419"
click at [500, 176] on span "334419 - Other Electronic Component Manufacturing" at bounding box center [573, 173] width 147 height 9
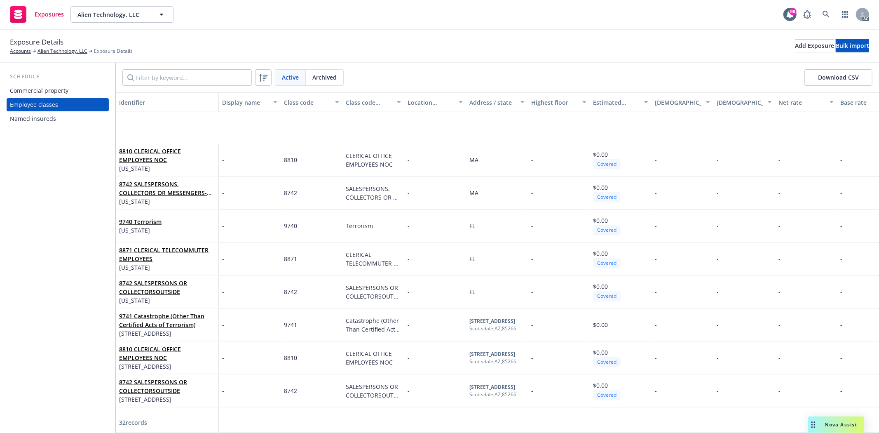
scroll to position [761, 0]
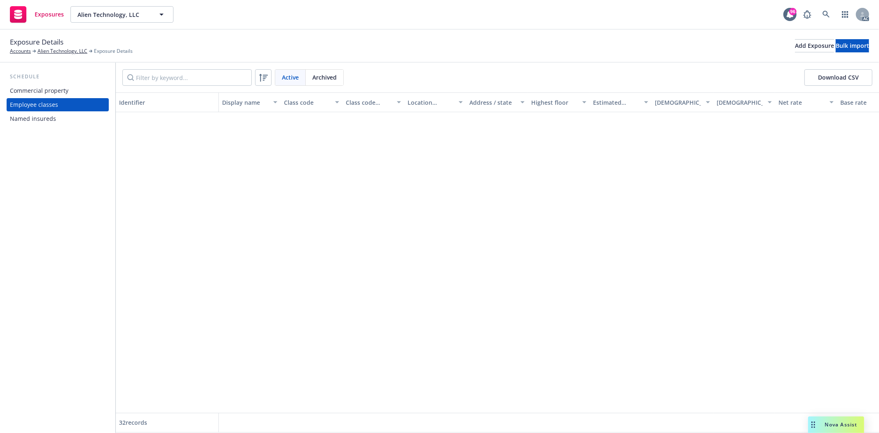
scroll to position [761, 0]
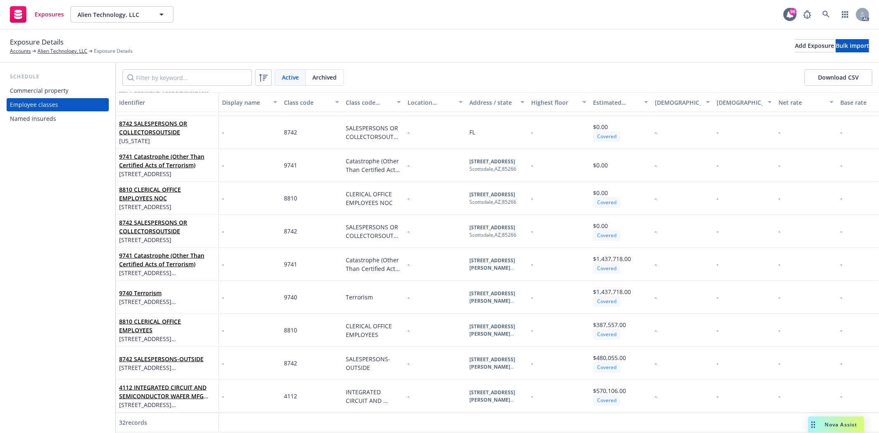
click at [60, 114] on div "Named insureds" at bounding box center [58, 118] width 96 height 13
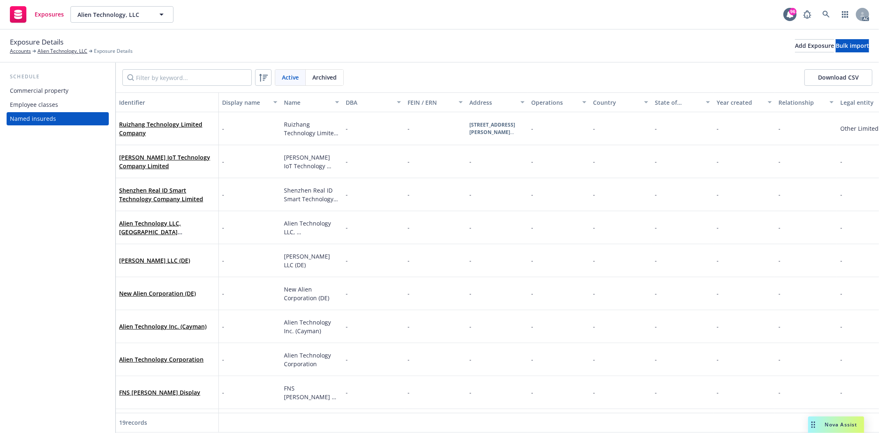
click at [68, 95] on div "Commercial property" at bounding box center [58, 90] width 96 height 13
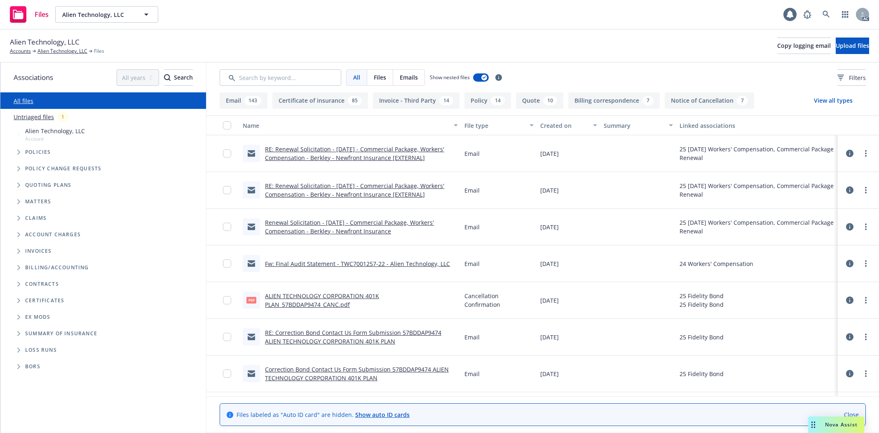
click at [313, 72] on input "Search by keyword..." at bounding box center [281, 77] width 122 height 16
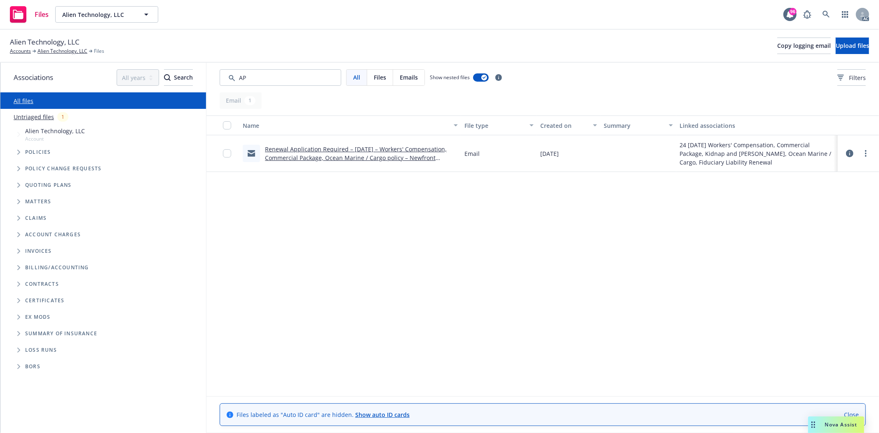
type input "A"
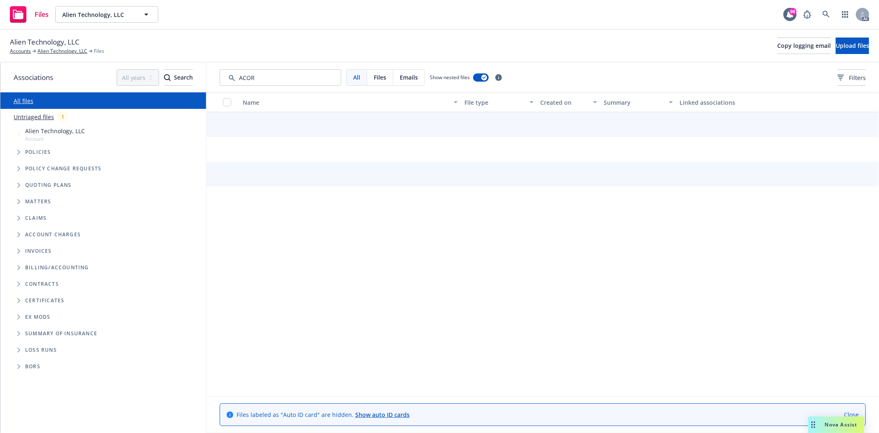
type input "ACORD"
